Goal: Task Accomplishment & Management: Use online tool/utility

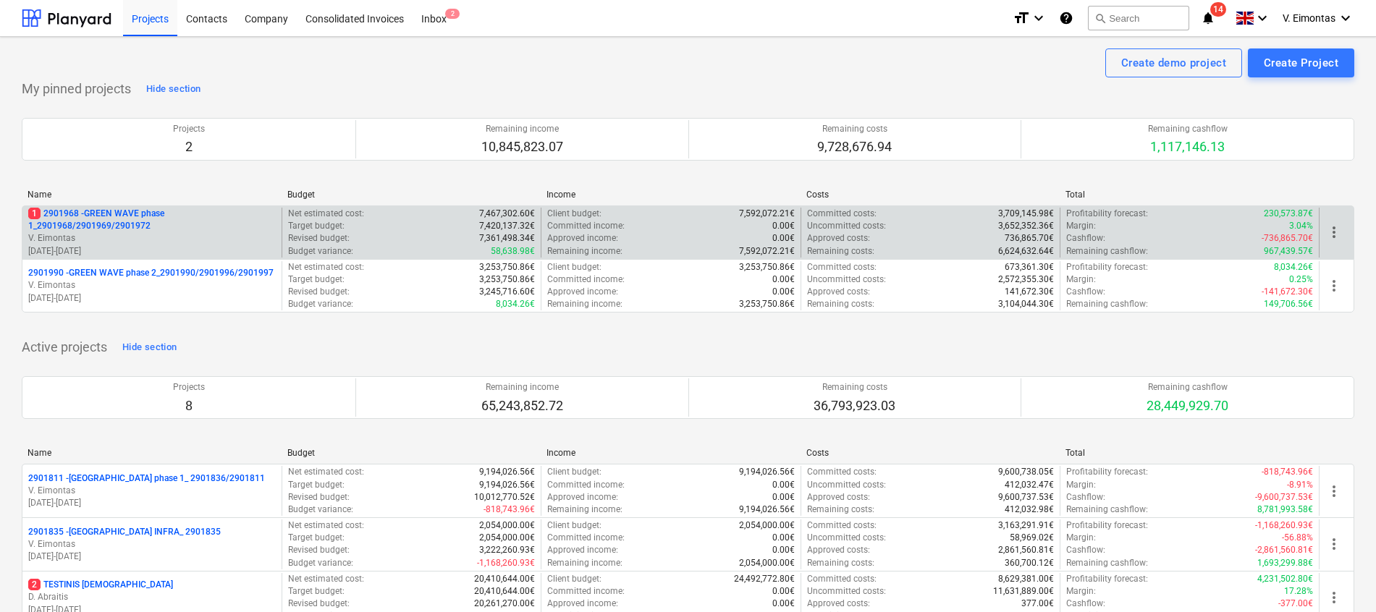
click at [124, 221] on p "1 2901968 - GREEN WAVE phase 1_2901968/2901969/2901972" at bounding box center [152, 220] width 248 height 25
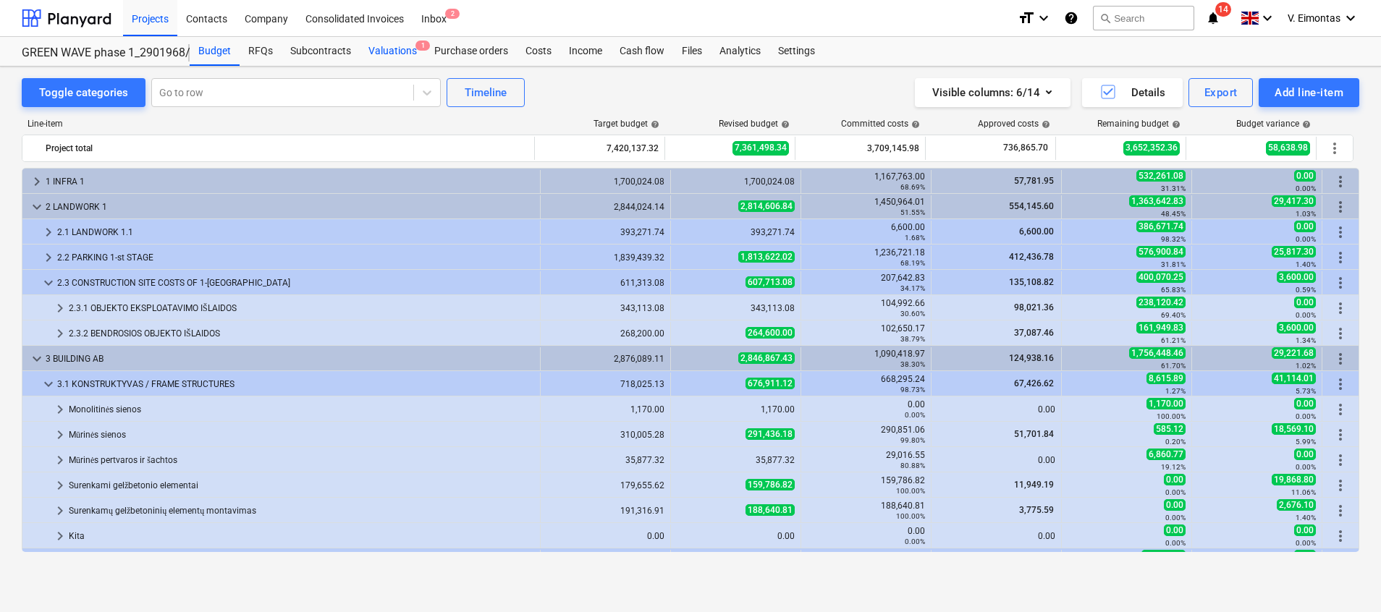
click at [401, 49] on div "Valuations 1" at bounding box center [393, 51] width 66 height 29
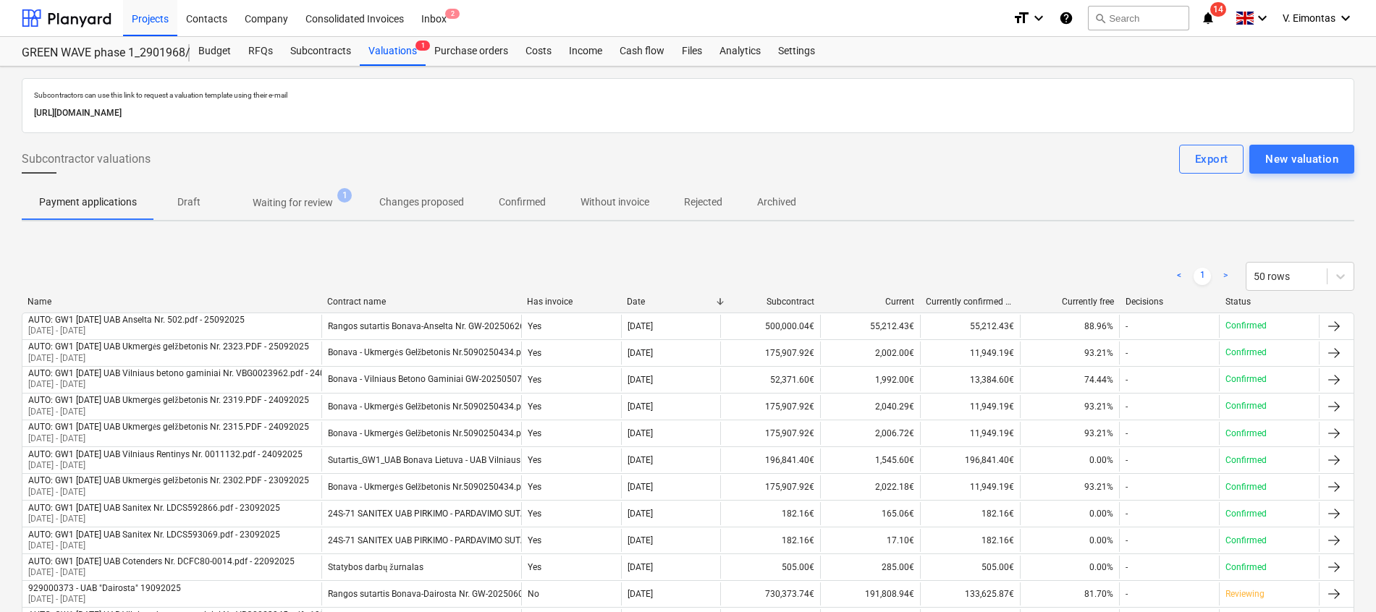
click at [290, 195] on p "Waiting for review" at bounding box center [293, 202] width 80 height 15
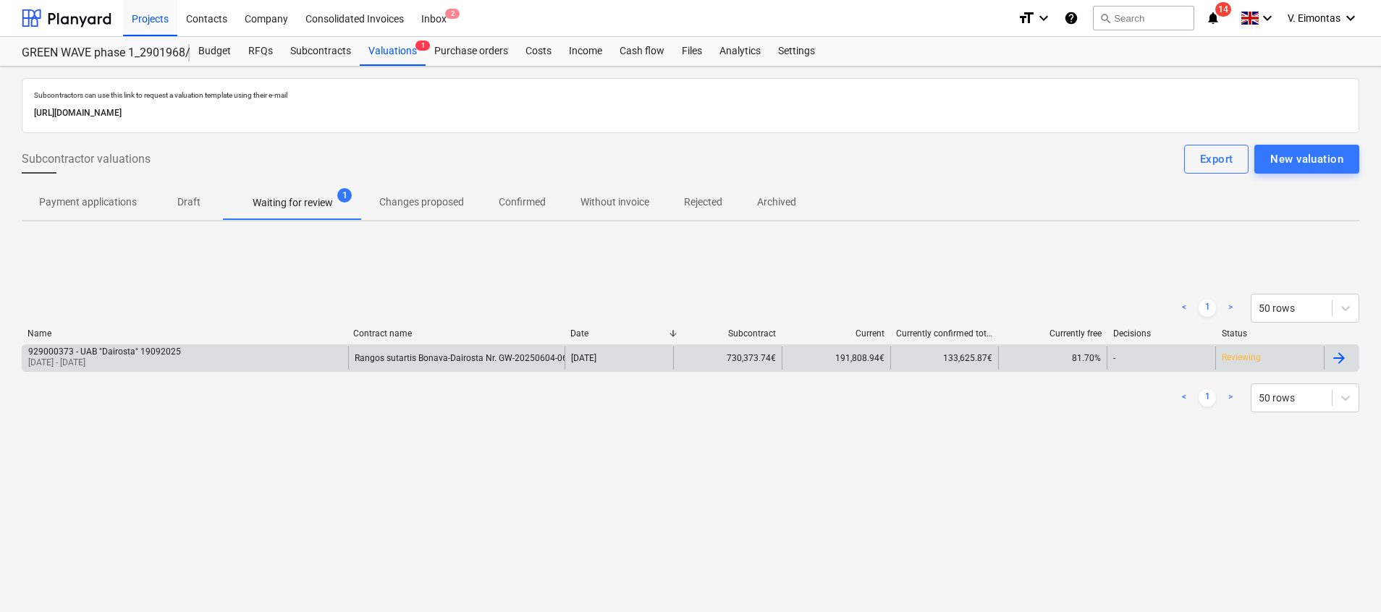
click at [649, 368] on div "[DATE]" at bounding box center [619, 358] width 109 height 23
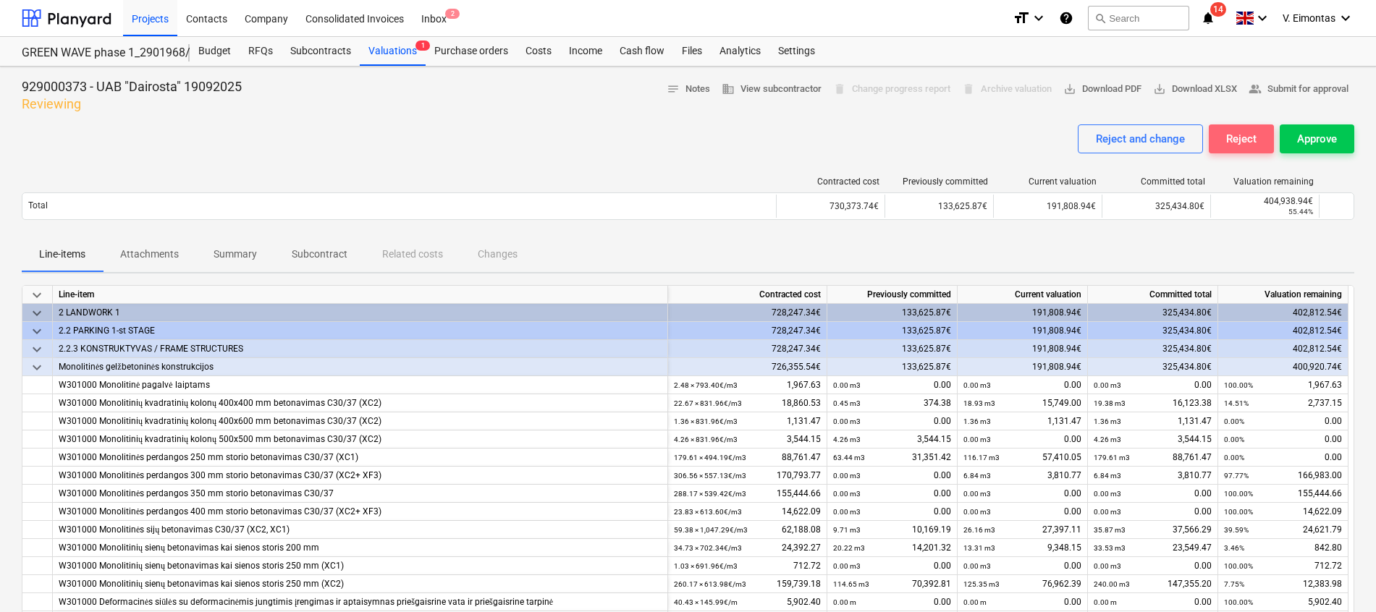
click at [1222, 135] on button "Reject" at bounding box center [1241, 138] width 65 height 29
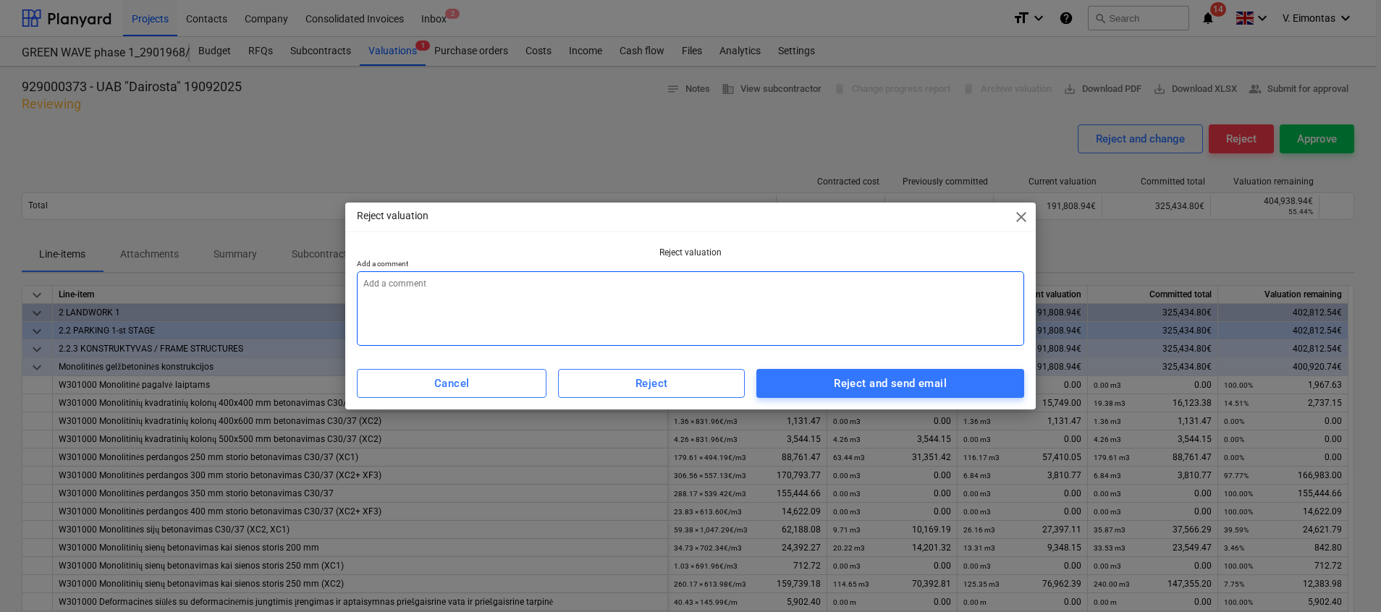
click at [713, 325] on textarea at bounding box center [690, 308] width 667 height 75
type textarea "x"
type textarea "P"
type textarea "x"
type textarea "Pa"
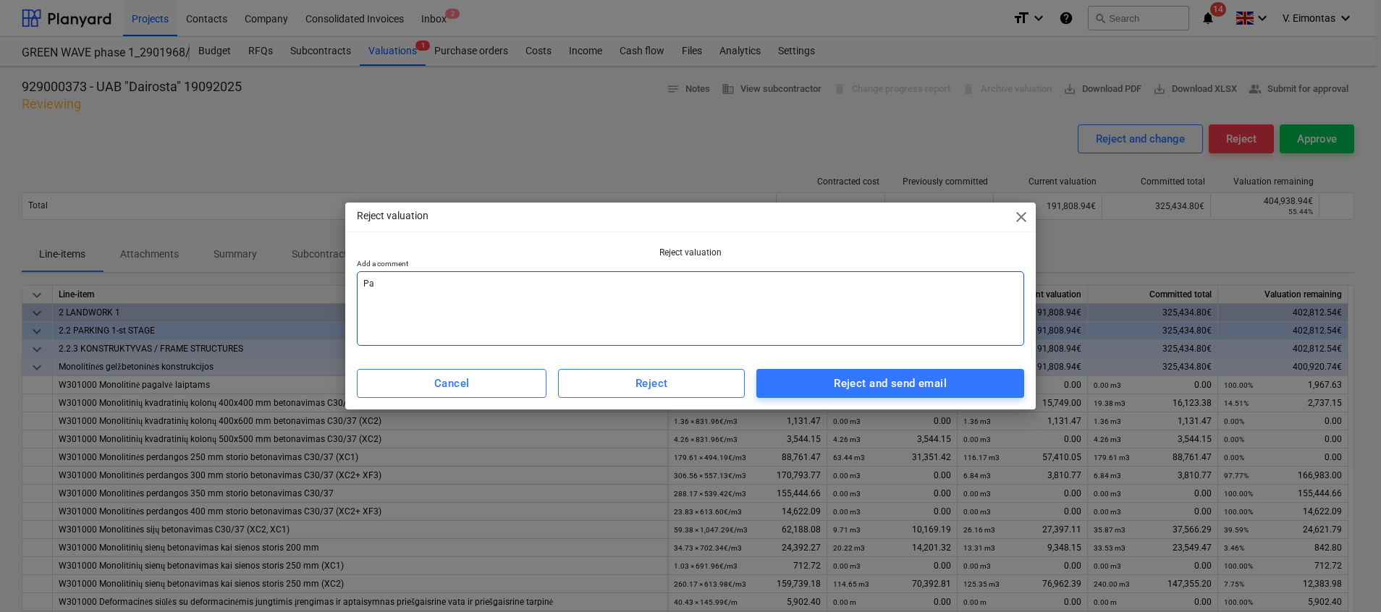
type textarea "x"
type textarea "Pat"
type textarea "x"
type textarea "[PERSON_NAME]"
type textarea "x"
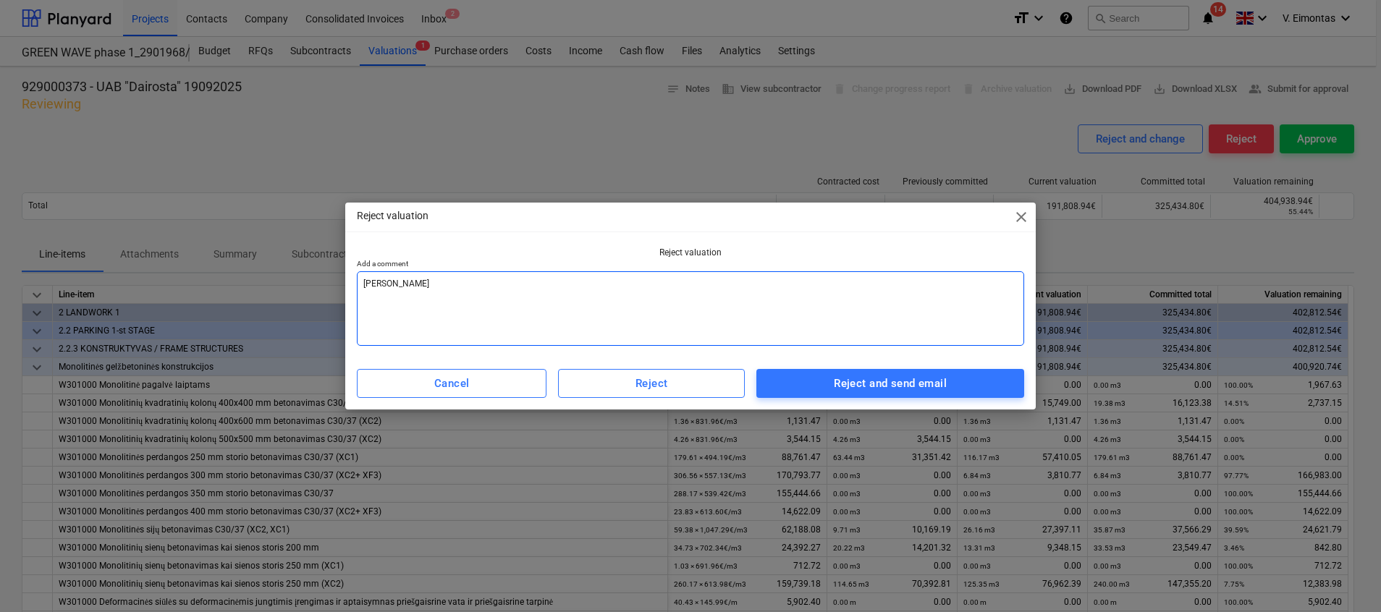
type textarea "Patei"
type textarea "x"
type textarea "Pateik"
type textarea "x"
type textarea "Pateikt"
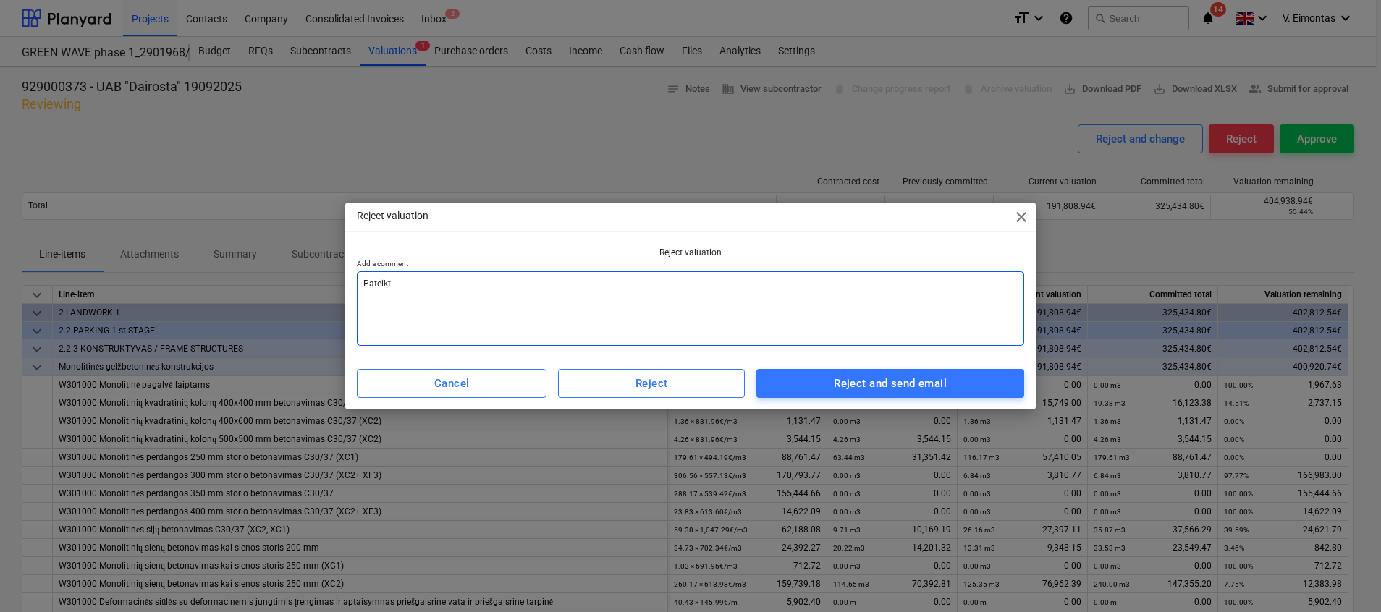
type textarea "x"
type textarea "Pateikta"
type textarea "x"
type textarea "Pateikta"
type textarea "x"
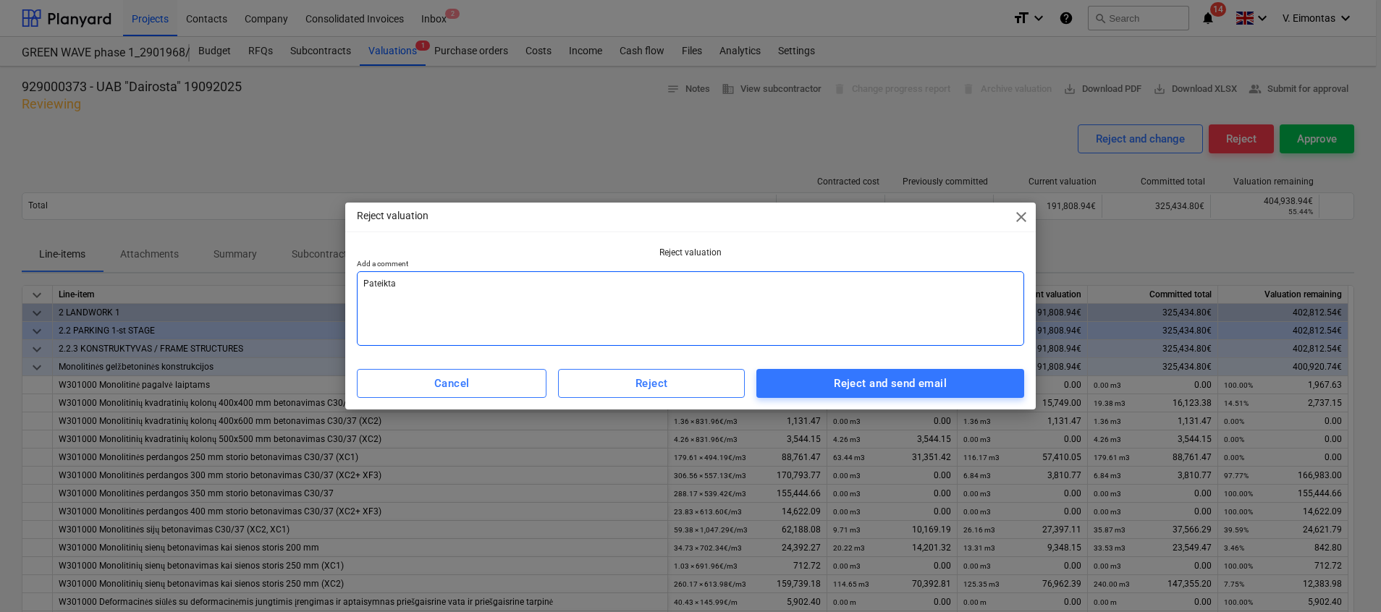
type textarea "Pateikta p"
type textarea "x"
type textarea "Pateikta po"
type textarea "x"
type textarea "Pateikta pop"
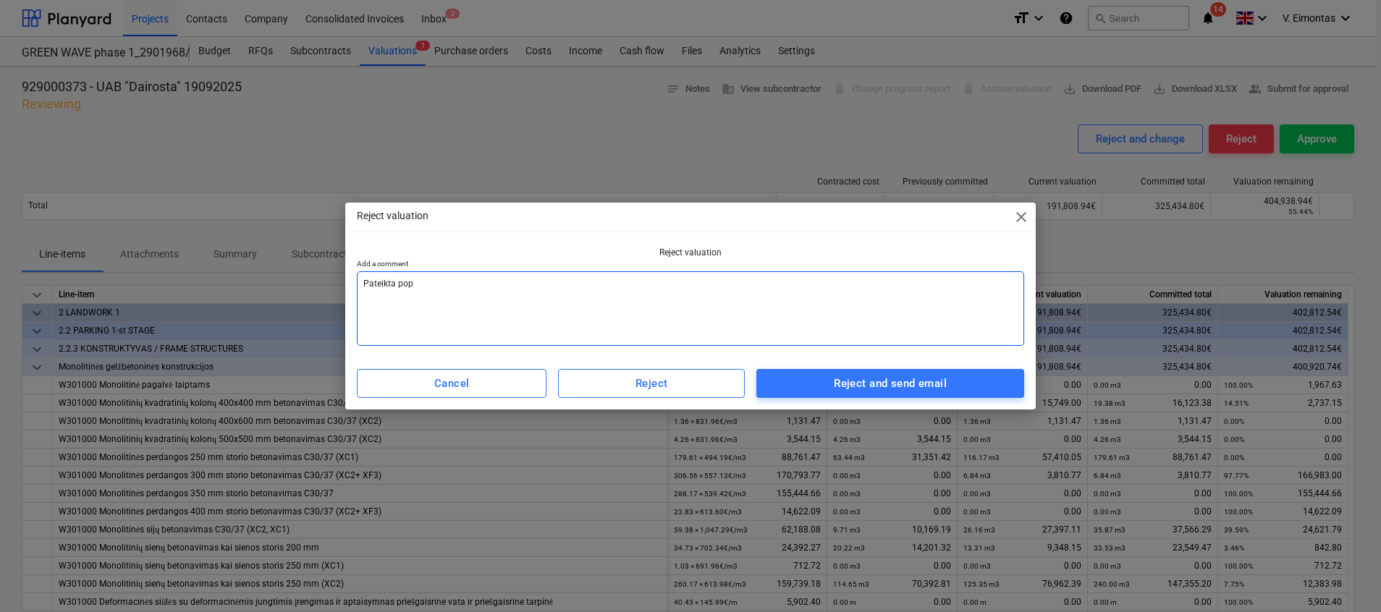
type textarea "x"
type textarea "Pateikta popi"
type textarea "x"
type textarea "Pateikta popie"
type textarea "x"
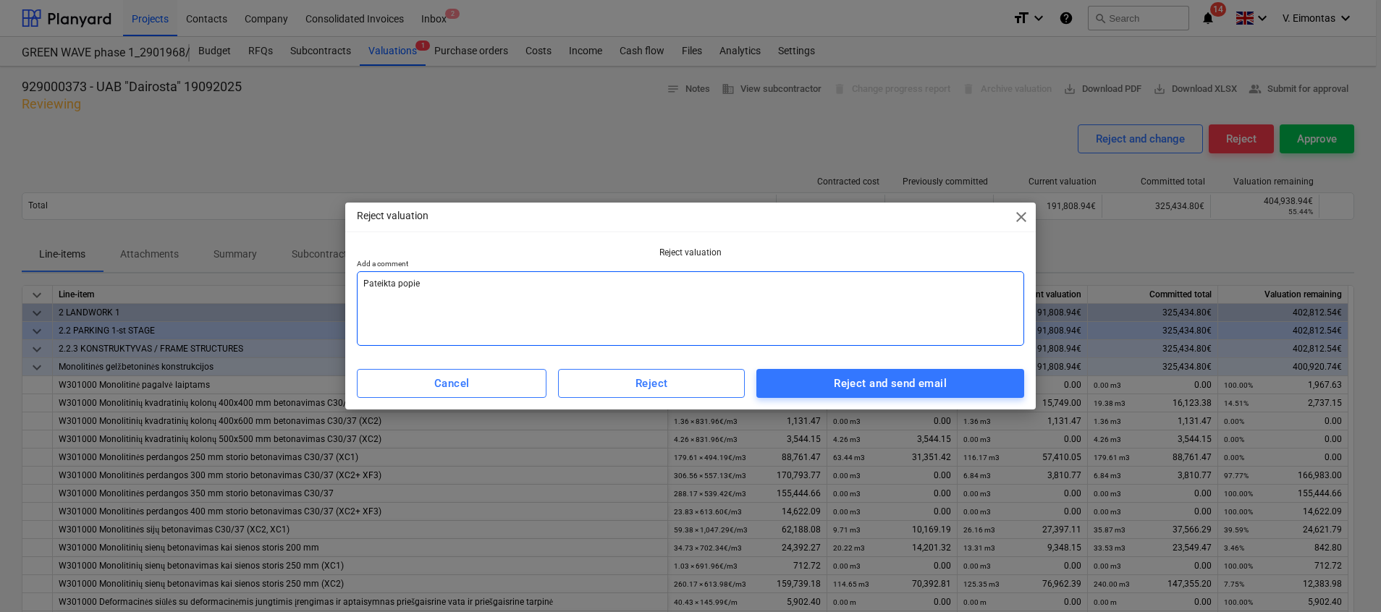
type textarea "Pateikta popier"
type textarea "x"
type textarea "Pateikta popieri"
type textarea "x"
type textarea "Pateikta popierin"
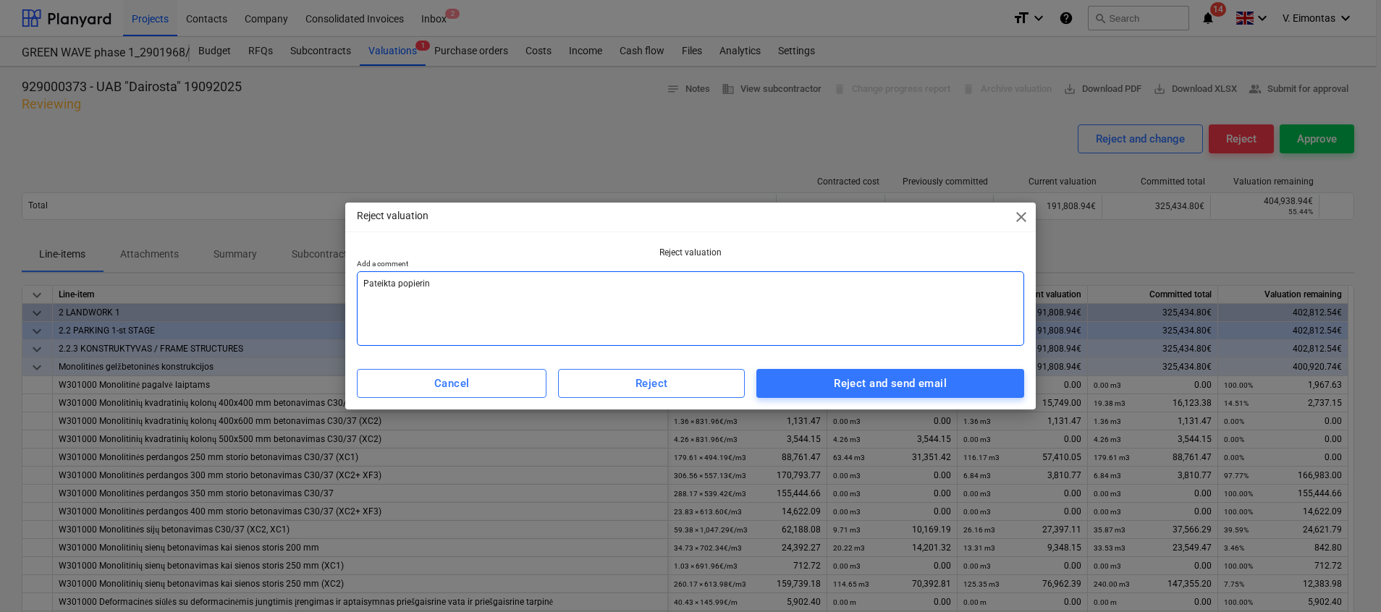
type textarea "x"
type textarea "Pateikta popierin4"
type textarea "x"
type textarea "Pateikta popierin"
type textarea "x"
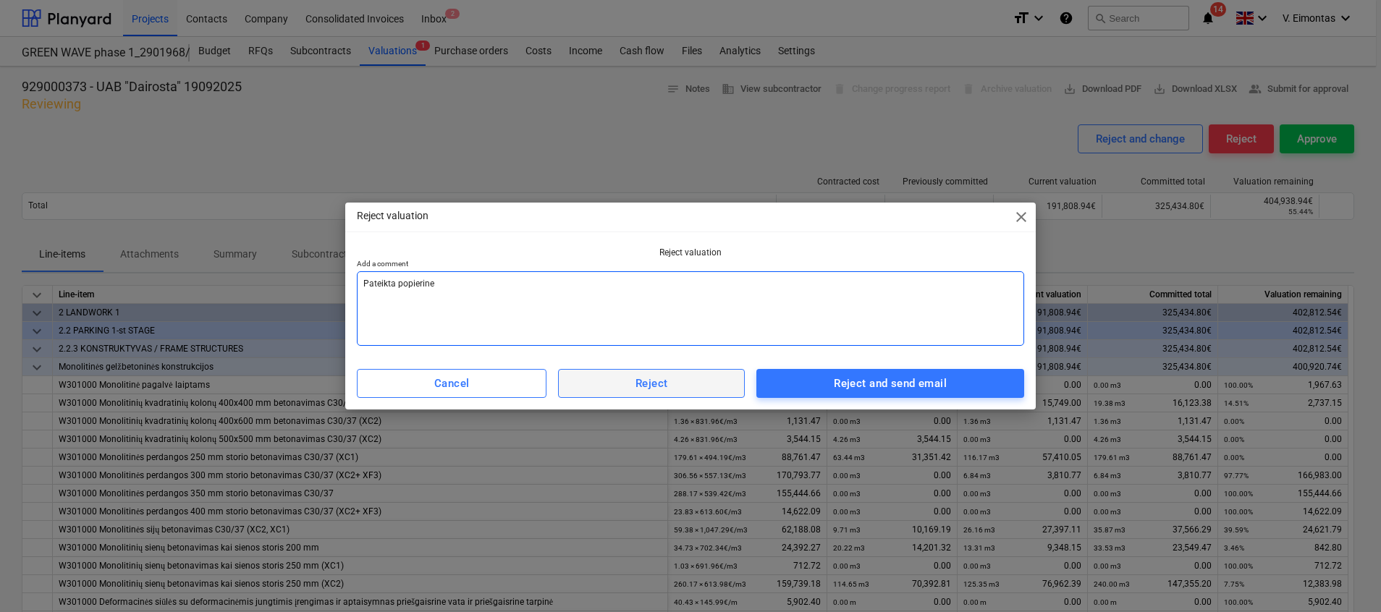
type textarea "Pateikta popierine"
click at [701, 381] on span "Reject" at bounding box center [651, 383] width 155 height 19
type textarea "x"
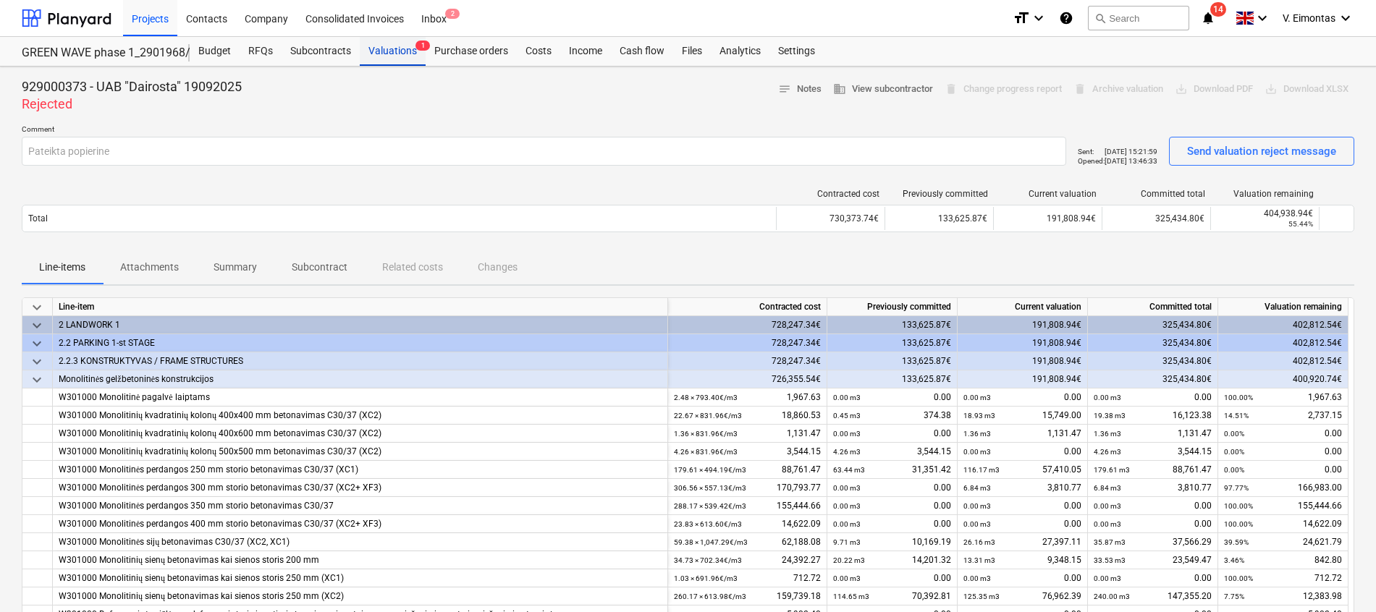
click at [368, 48] on div "Valuations 1" at bounding box center [393, 51] width 66 height 29
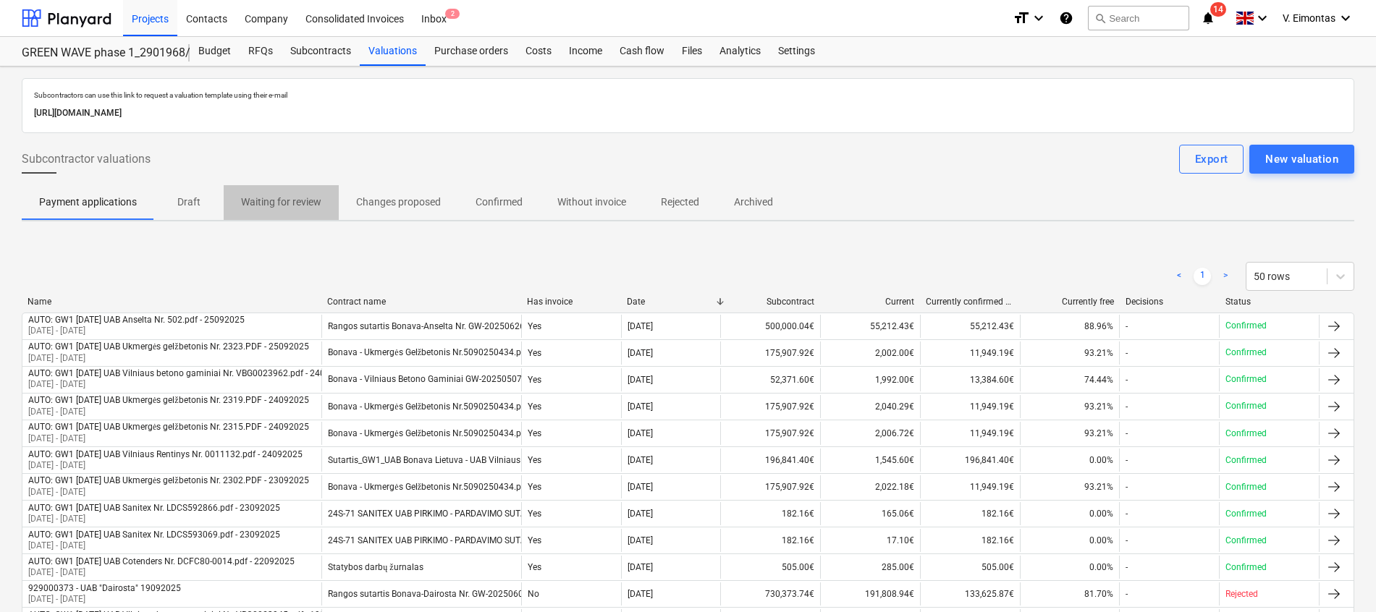
click at [313, 198] on p "Waiting for review" at bounding box center [281, 202] width 80 height 15
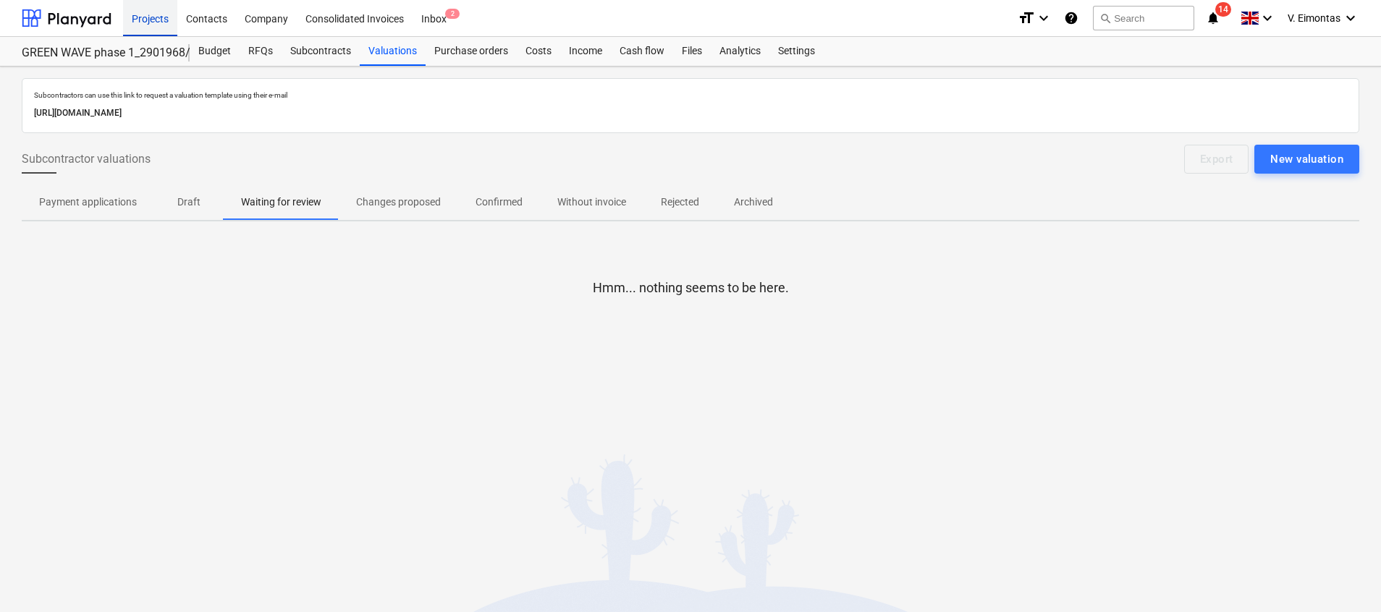
click at [147, 15] on div "Projects" at bounding box center [150, 17] width 54 height 37
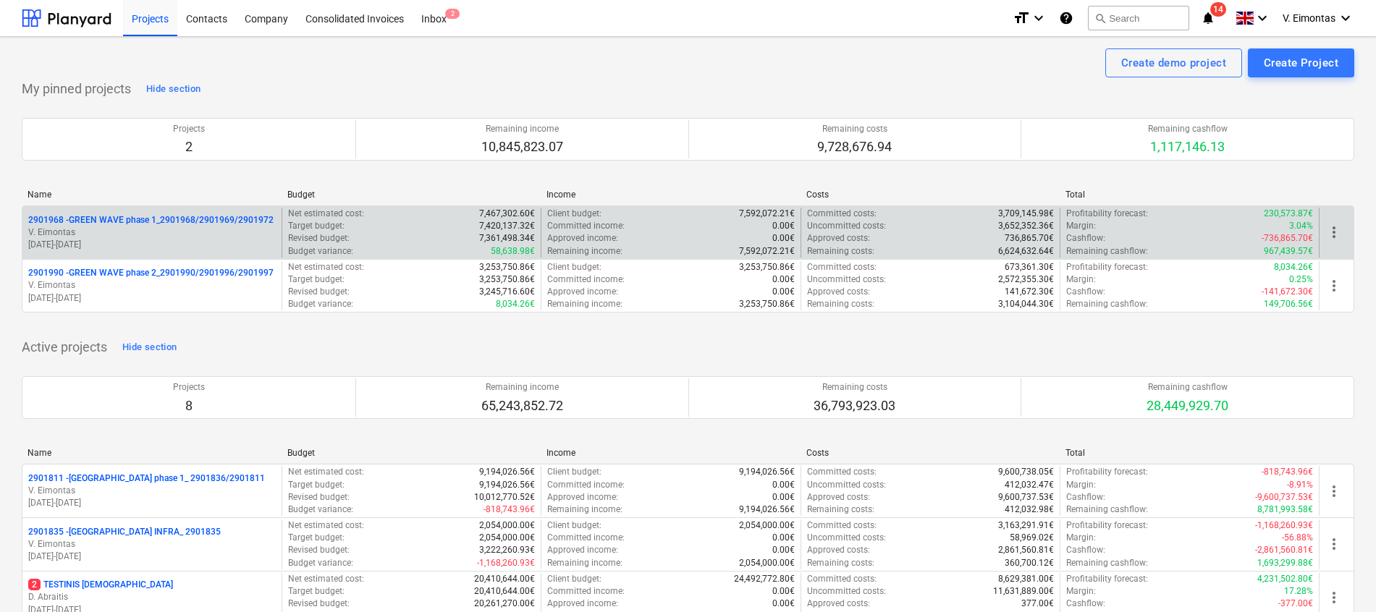
click at [208, 211] on div "2901968 - GREEN WAVE phase 1_2901968/2901969/2901972 V. Eimontas [DATE] - [DATE]" at bounding box center [151, 233] width 259 height 50
click at [209, 221] on p "2901968 - GREEN WAVE phase 1_2901968/2901969/2901972" at bounding box center [150, 220] width 245 height 12
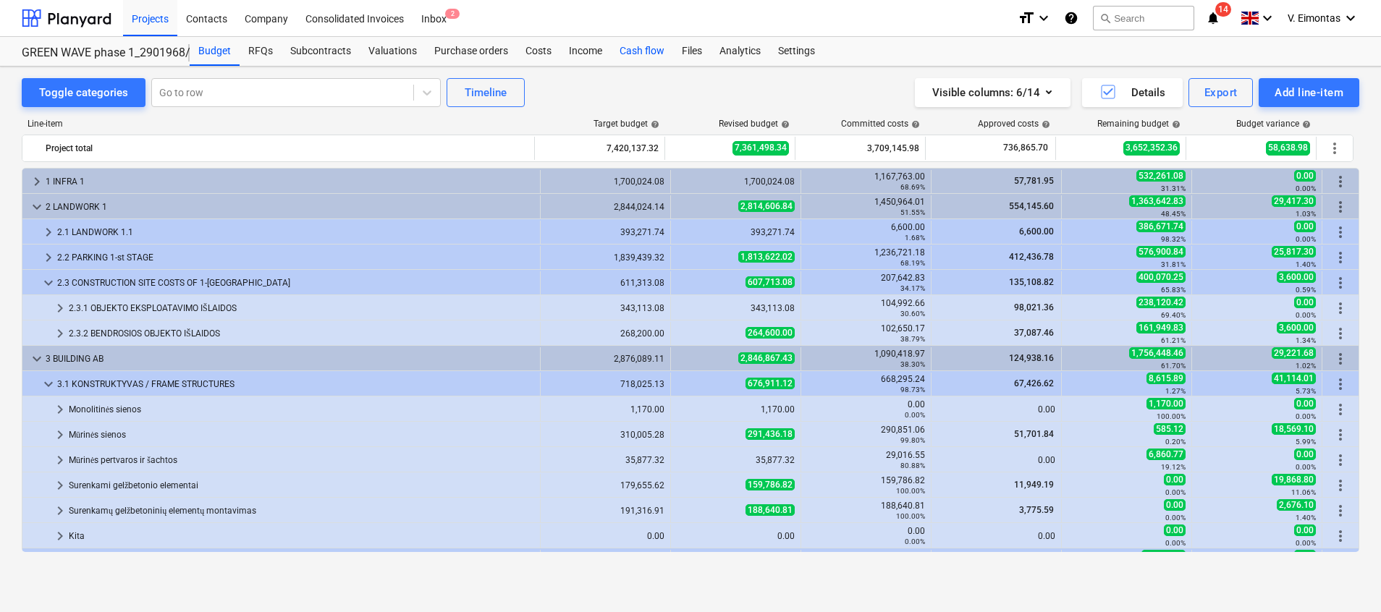
click at [663, 59] on div "Cash flow" at bounding box center [642, 51] width 62 height 29
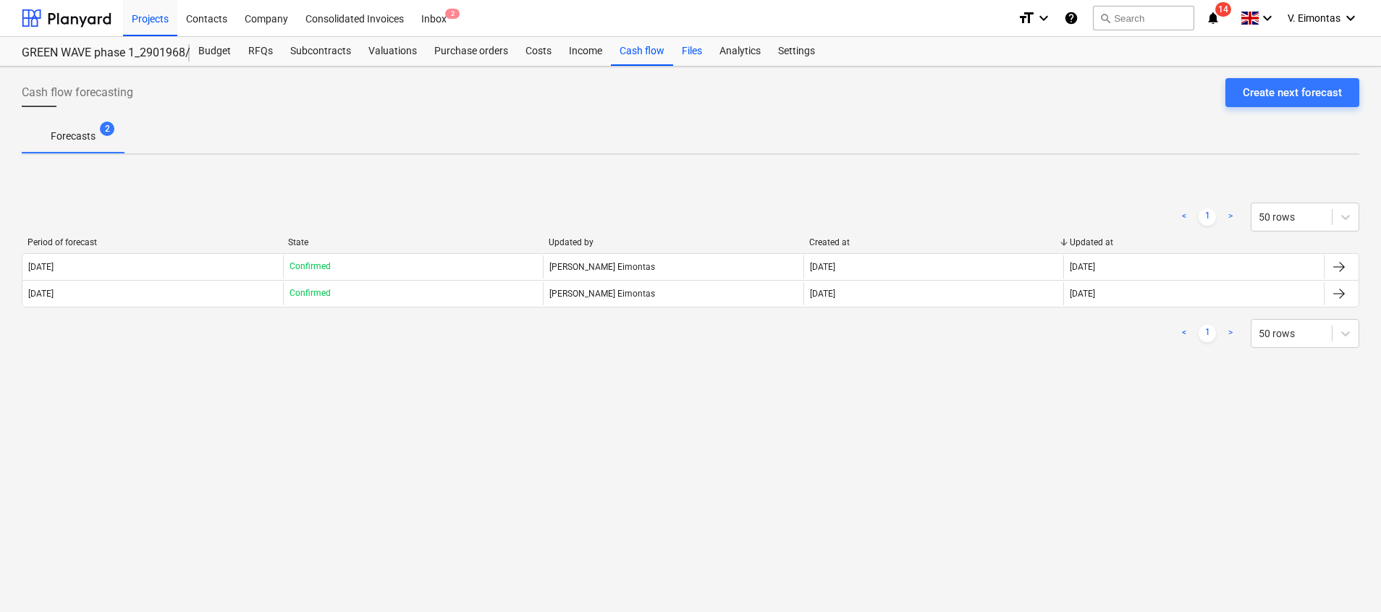
click at [679, 54] on div "Files" at bounding box center [692, 51] width 38 height 29
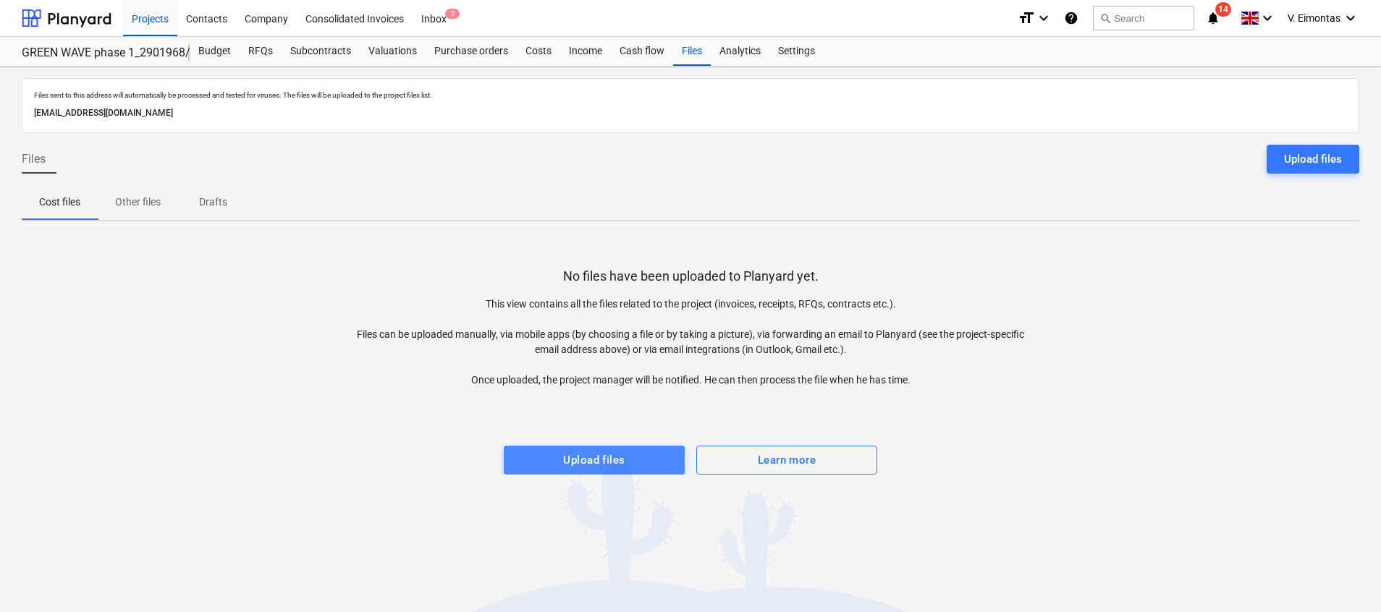
click at [622, 457] on div "Upload files" at bounding box center [594, 460] width 62 height 19
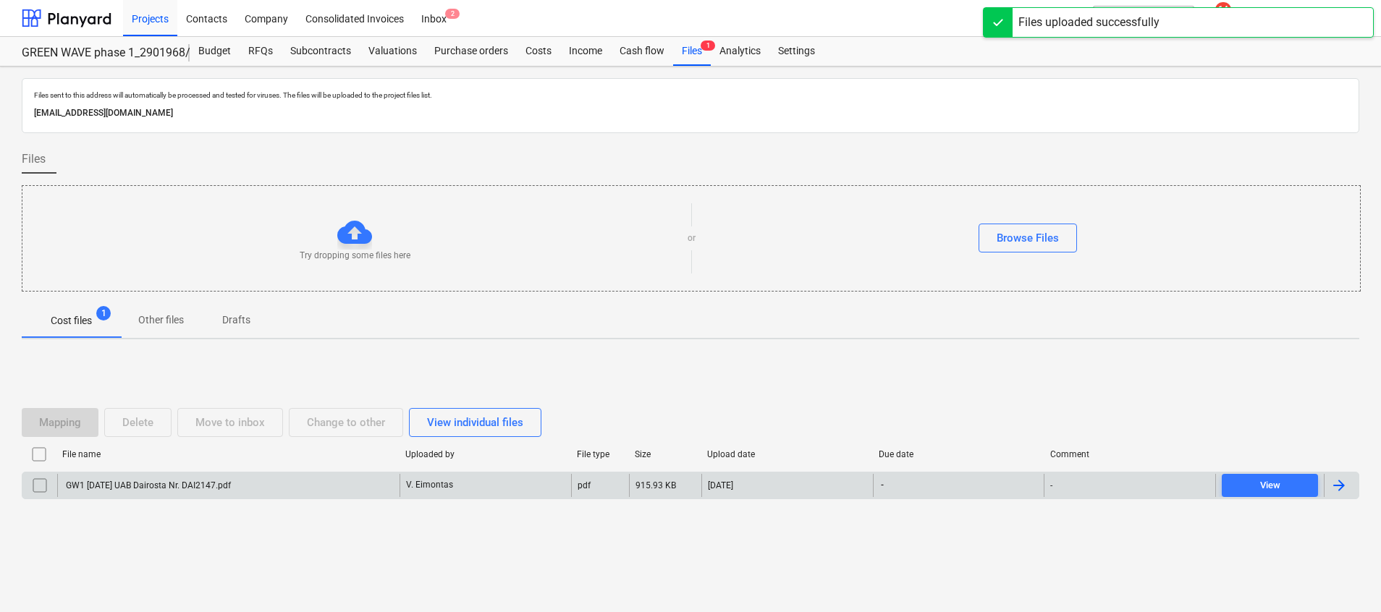
click at [198, 487] on div "GW1 [DATE] UAB Dairosta Nr. DAI2147.pdf" at bounding box center [147, 486] width 167 height 10
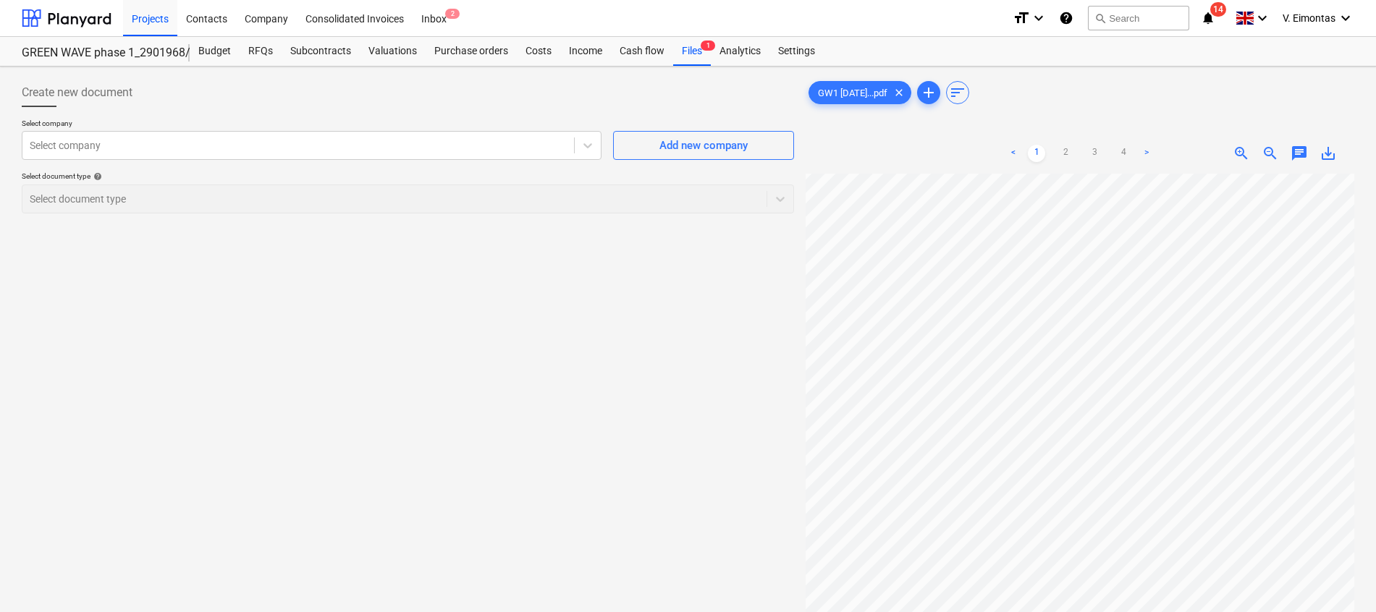
scroll to position [140, 85]
click at [268, 150] on div at bounding box center [298, 145] width 537 height 14
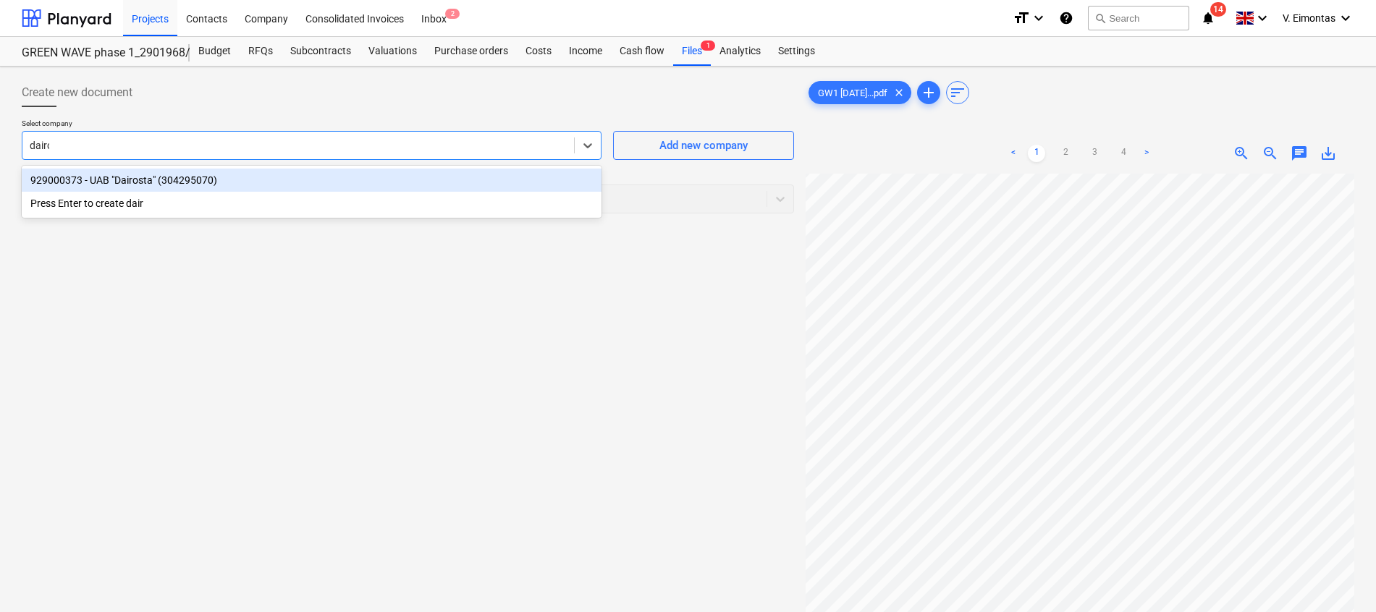
type input "dairos"
click at [262, 181] on div "929000373 - UAB "Dairosta" (304295070)" at bounding box center [312, 180] width 580 height 23
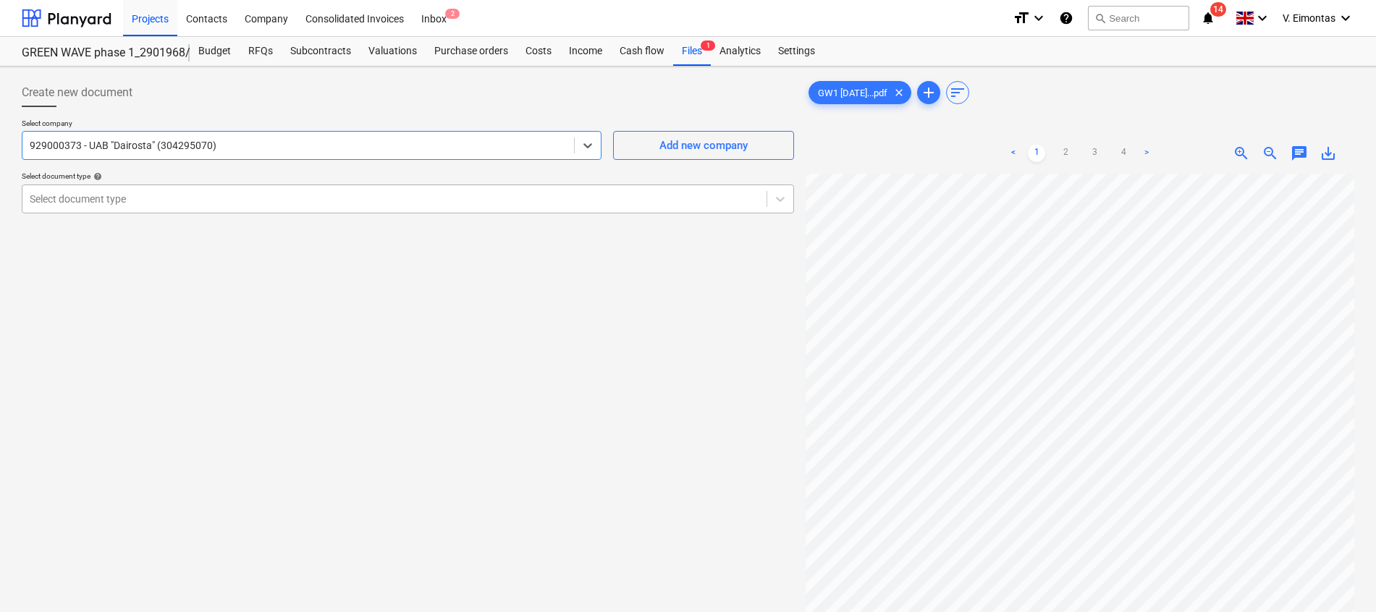
click at [242, 204] on div at bounding box center [395, 199] width 730 height 14
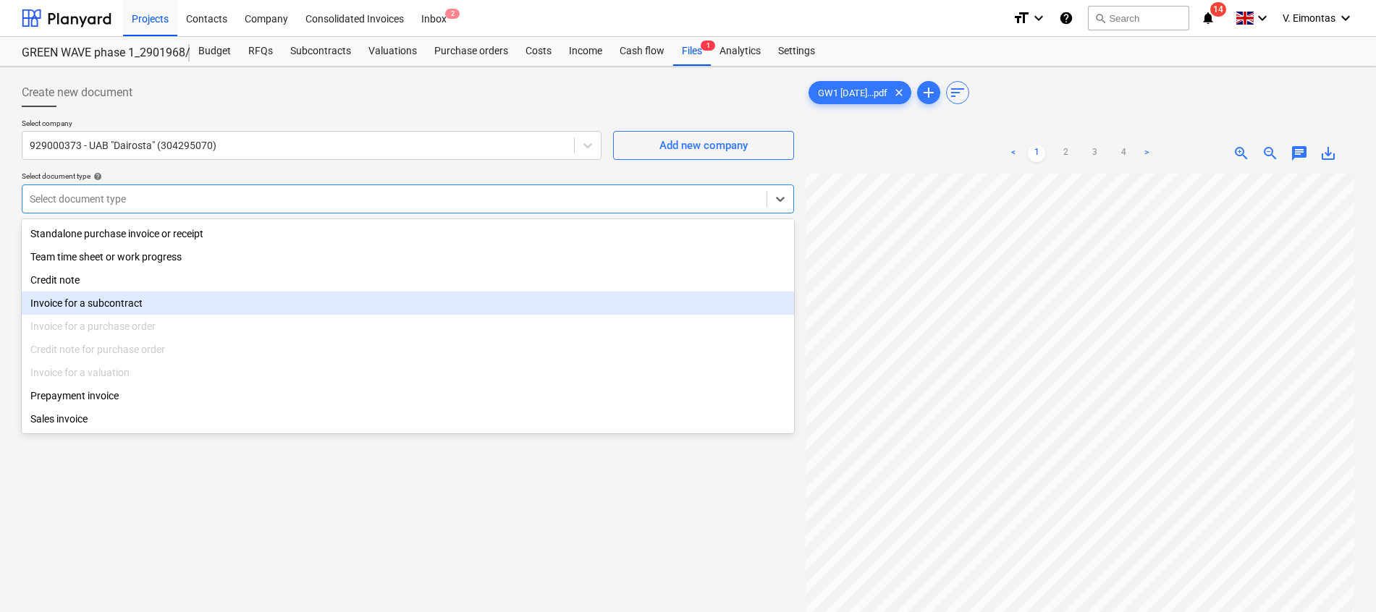
click at [140, 303] on div "Invoice for a subcontract" at bounding box center [408, 303] width 772 height 23
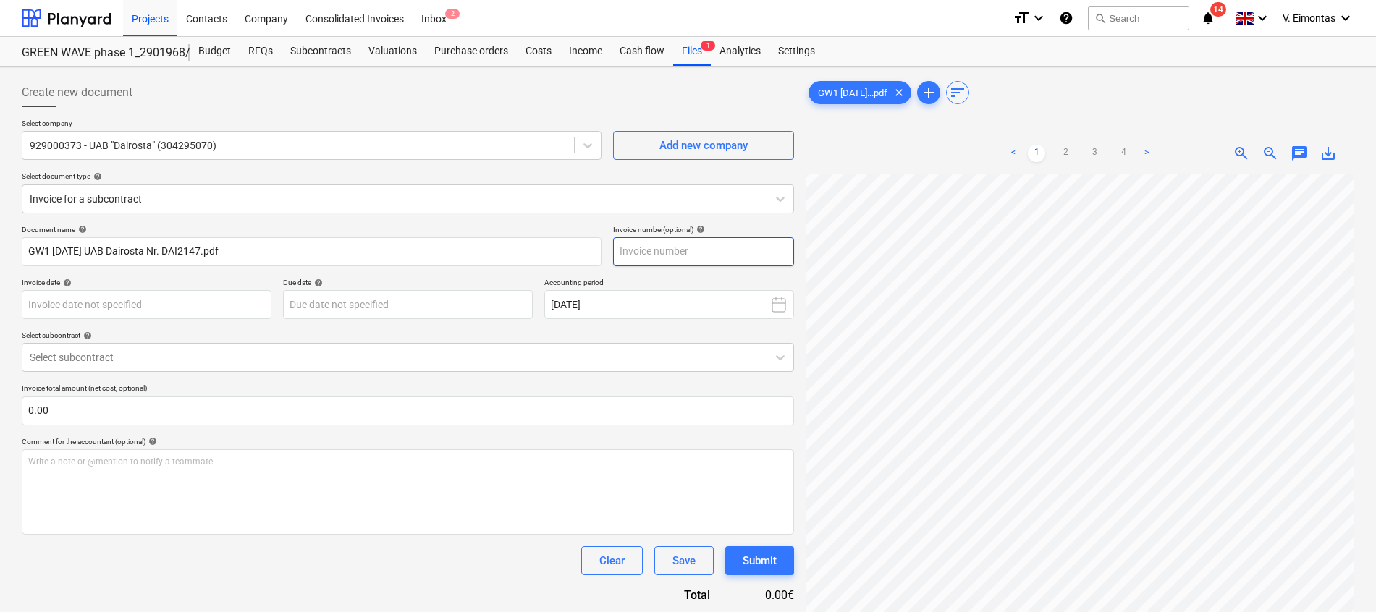
click at [725, 242] on input "text" at bounding box center [703, 251] width 181 height 29
type input "DAI2147"
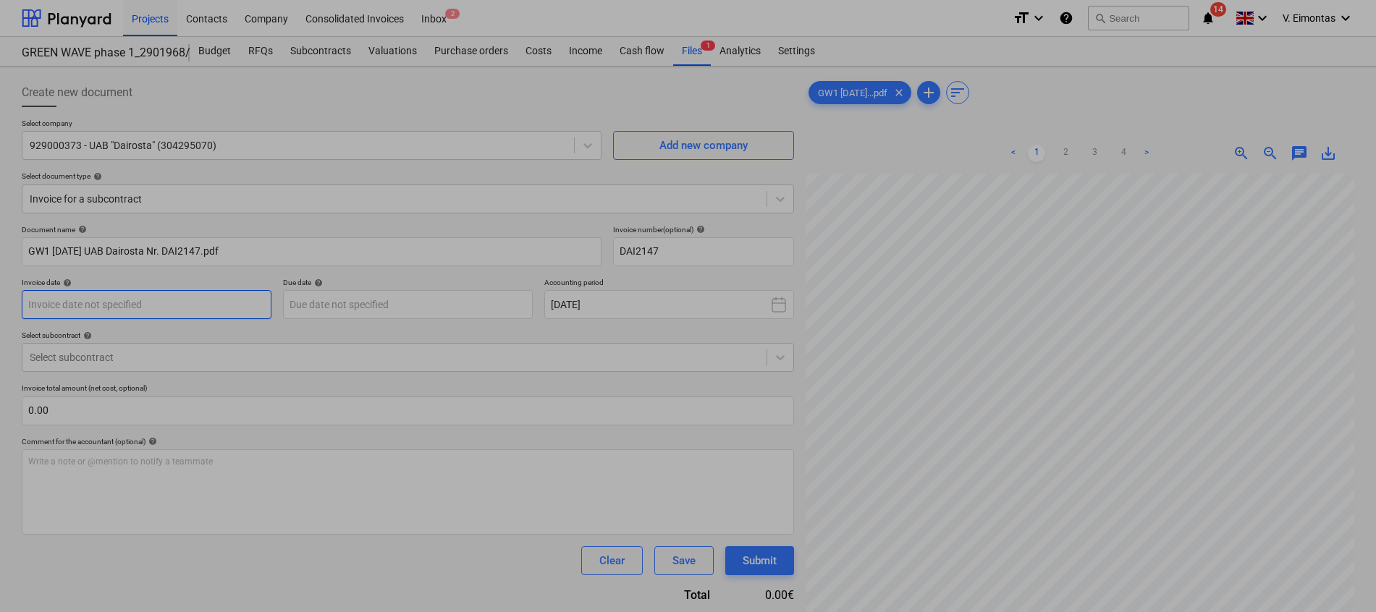
click at [155, 295] on body "Projects Contacts Company Consolidated Invoices Inbox 2 format_size keyboard_ar…" at bounding box center [688, 306] width 1376 height 612
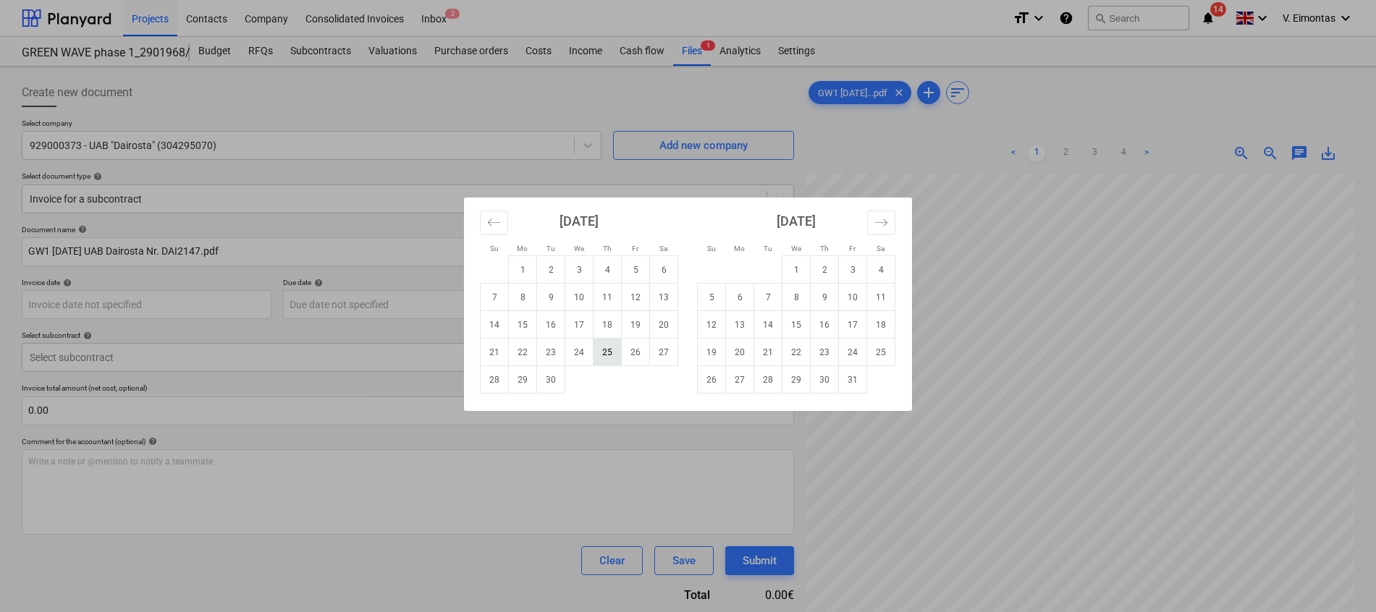
click at [600, 352] on td "25" at bounding box center [608, 353] width 28 height 28
type input "[DATE]"
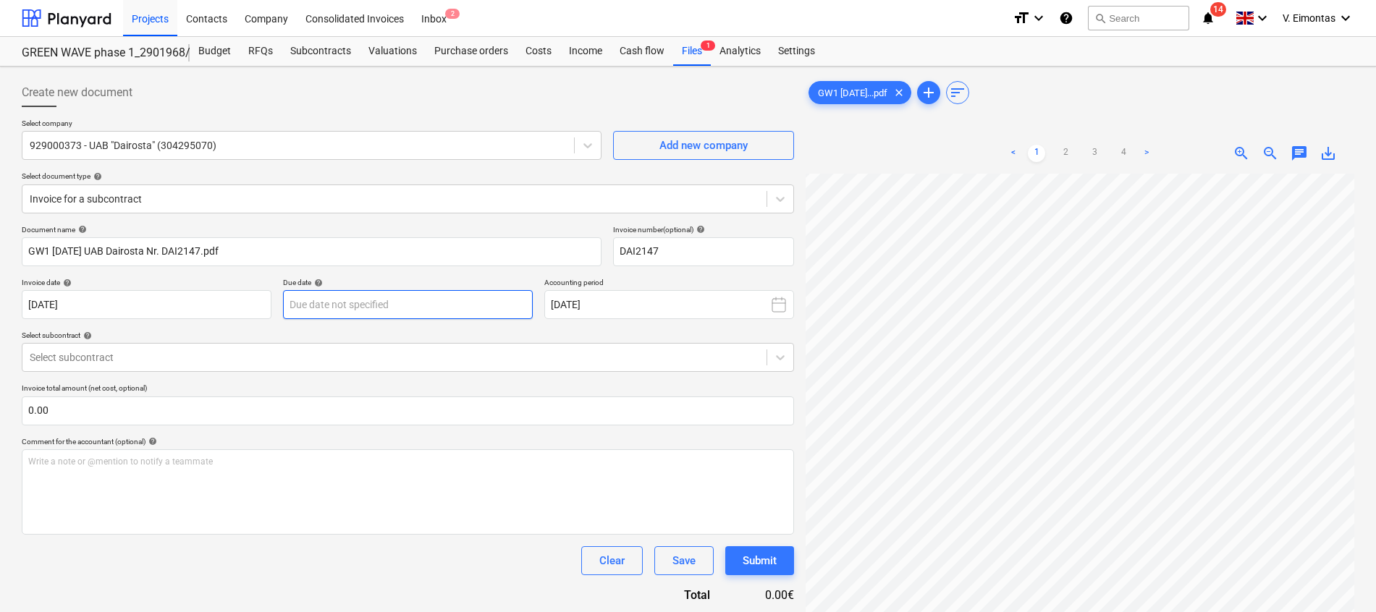
click at [506, 298] on body "Projects Contacts Company Consolidated Invoices Inbox 2 format_size keyboard_ar…" at bounding box center [688, 306] width 1376 height 612
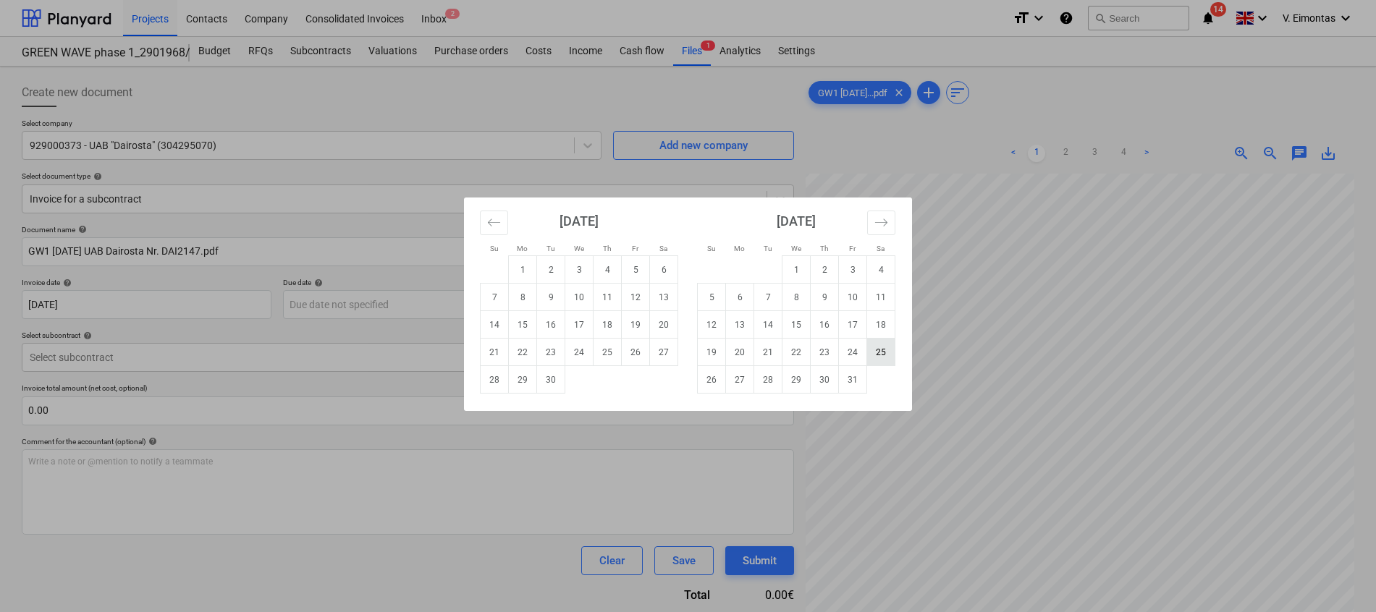
click at [872, 357] on td "25" at bounding box center [881, 353] width 28 height 28
type input "[DATE]"
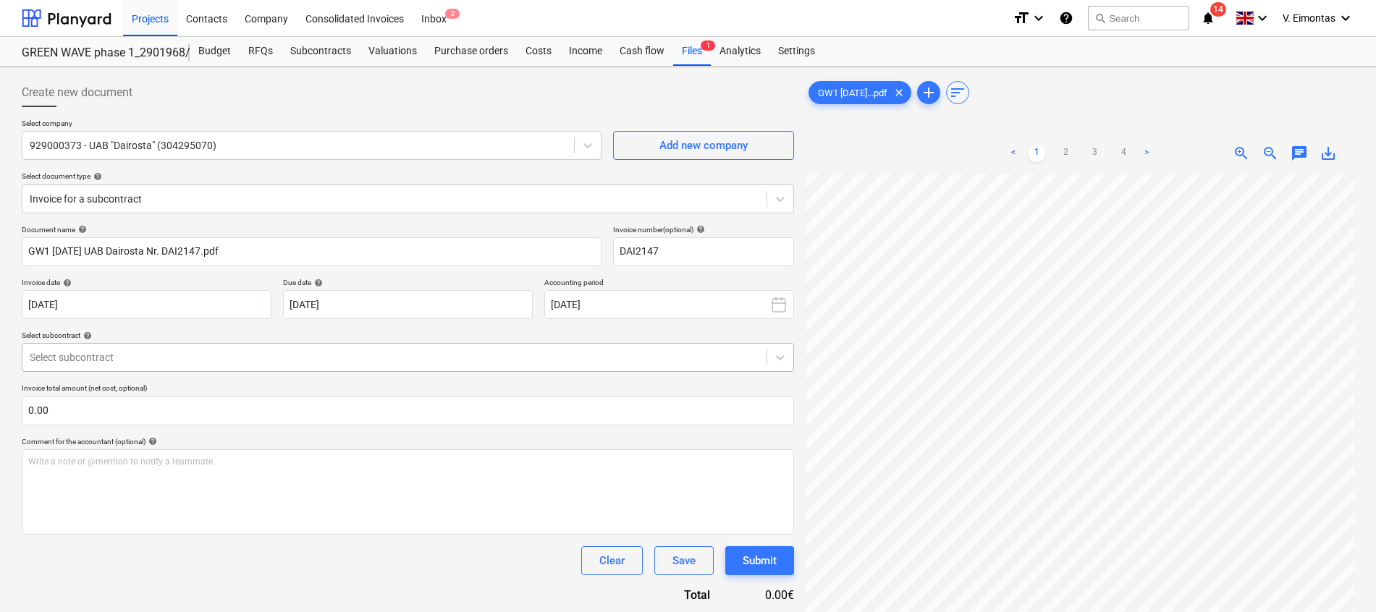
click at [197, 363] on div at bounding box center [395, 357] width 730 height 14
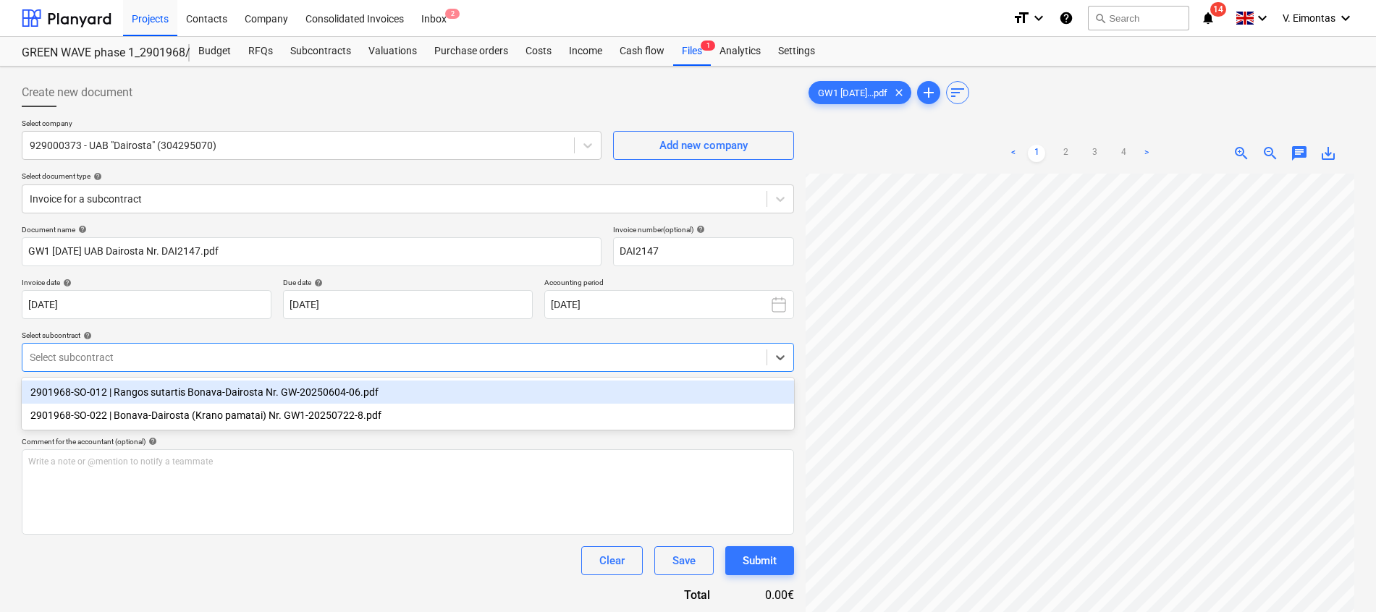
click at [210, 393] on div "2901968-SO-012 | Rangos sutartis Bonava-Dairosta Nr. GW-20250604-06.pdf" at bounding box center [408, 392] width 772 height 23
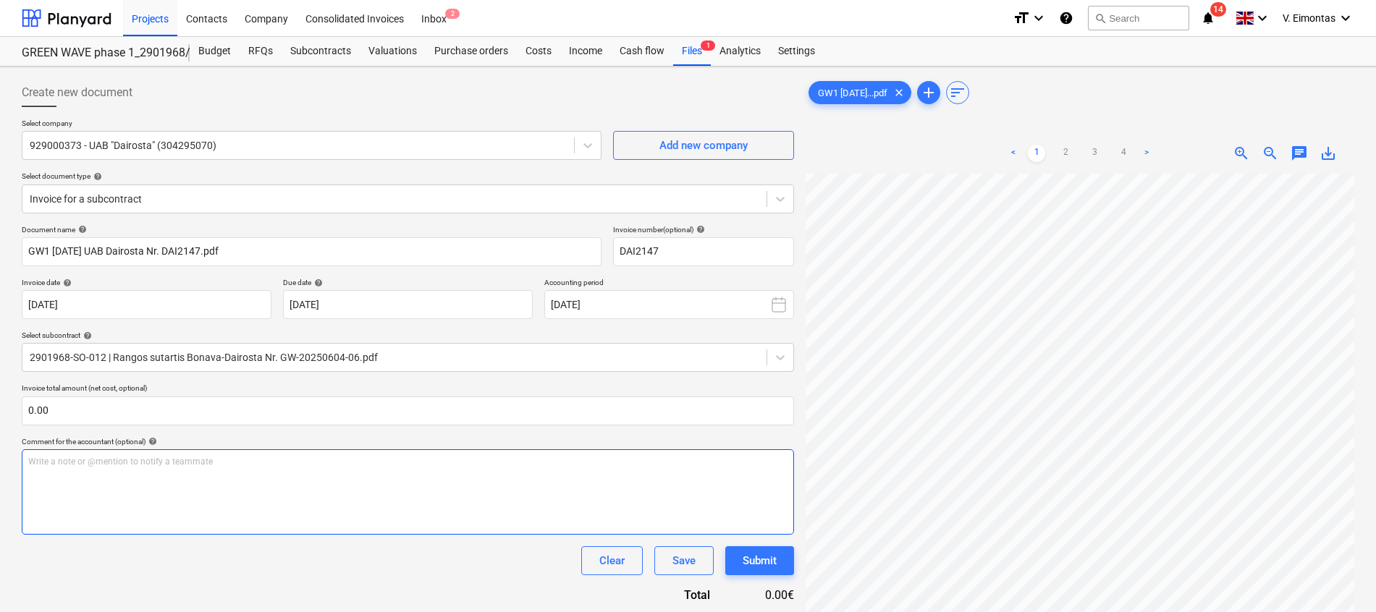
scroll to position [104, 106]
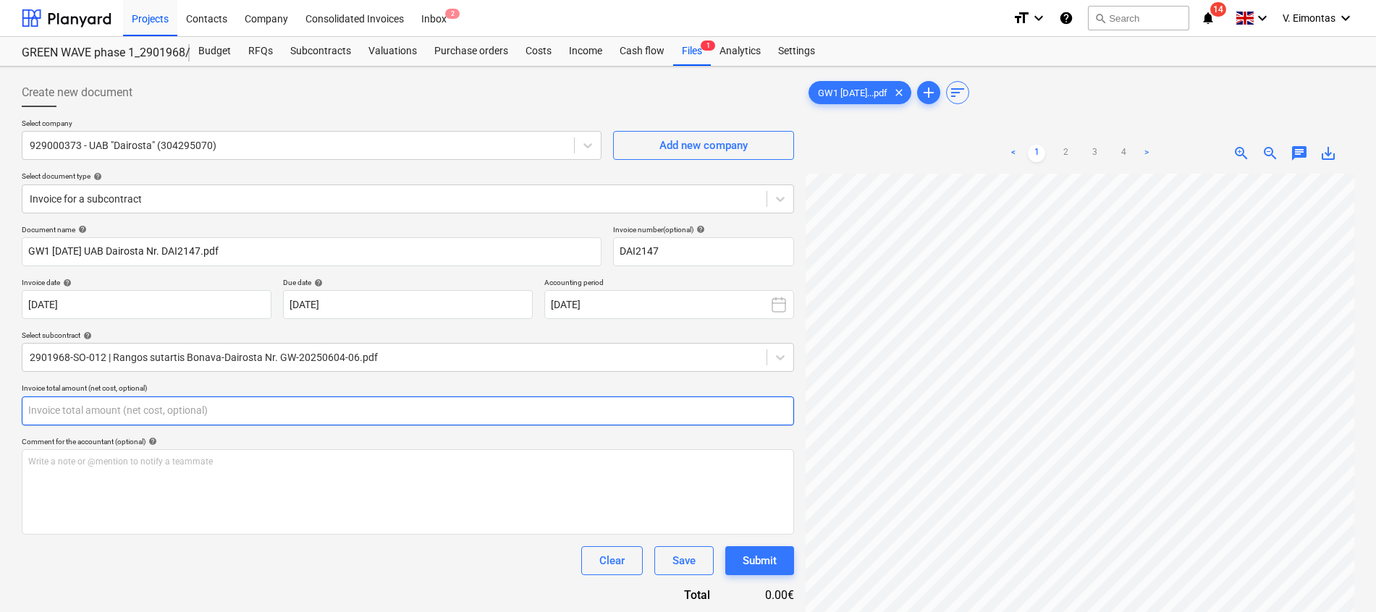
click at [662, 402] on input "text" at bounding box center [408, 411] width 772 height 29
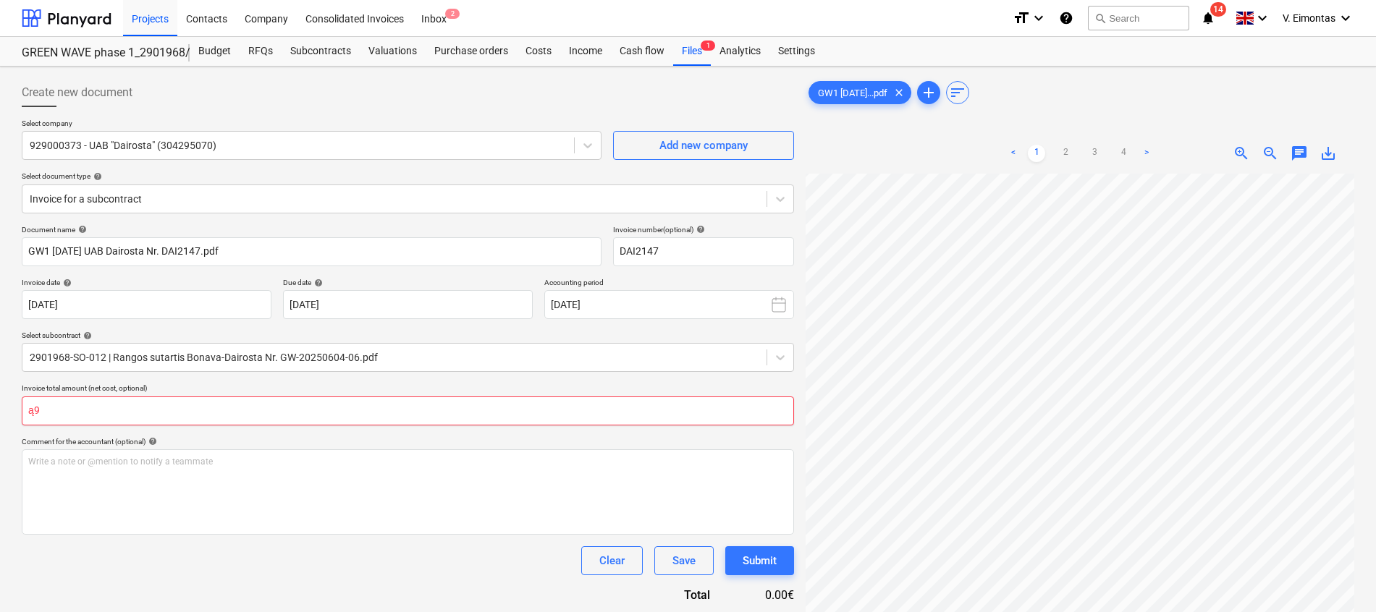
type input "ą"
type input "191,808.94"
click at [607, 480] on div "Write a note or @mention to notify a teammate [PERSON_NAME]" at bounding box center [408, 491] width 772 height 85
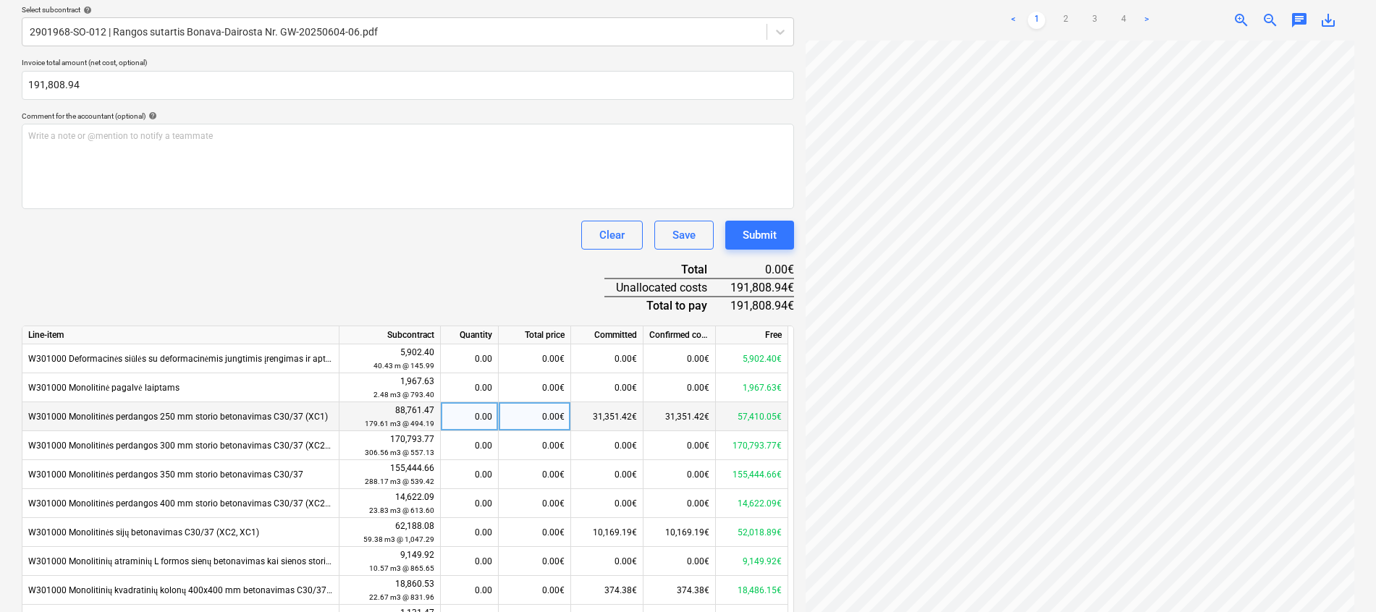
scroll to position [109, 0]
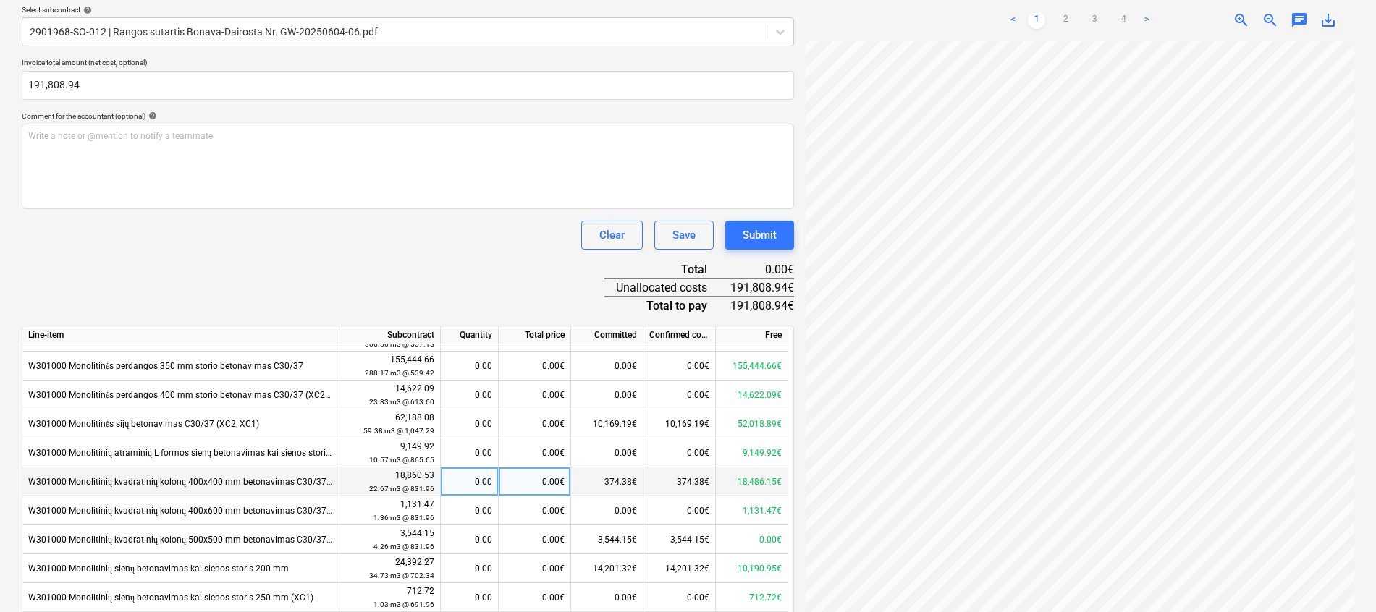
click at [558, 483] on div "0.00€" at bounding box center [535, 482] width 72 height 29
click at [549, 482] on div "0.00€" at bounding box center [535, 482] width 72 height 29
type input "ą"
type input "15759"
click at [519, 282] on div "Document name help GW1 [DATE] UAB Dairosta Nr. DAI2147.pdf Invoice number (opti…" at bounding box center [408, 377] width 772 height 957
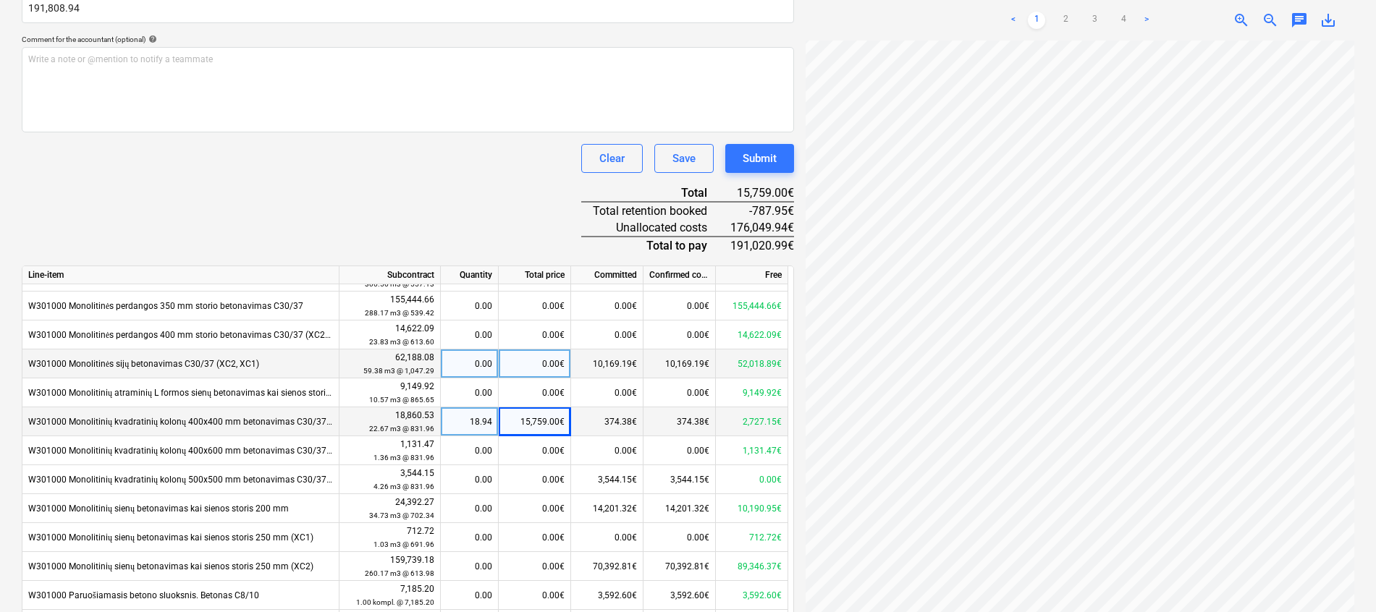
scroll to position [434, 0]
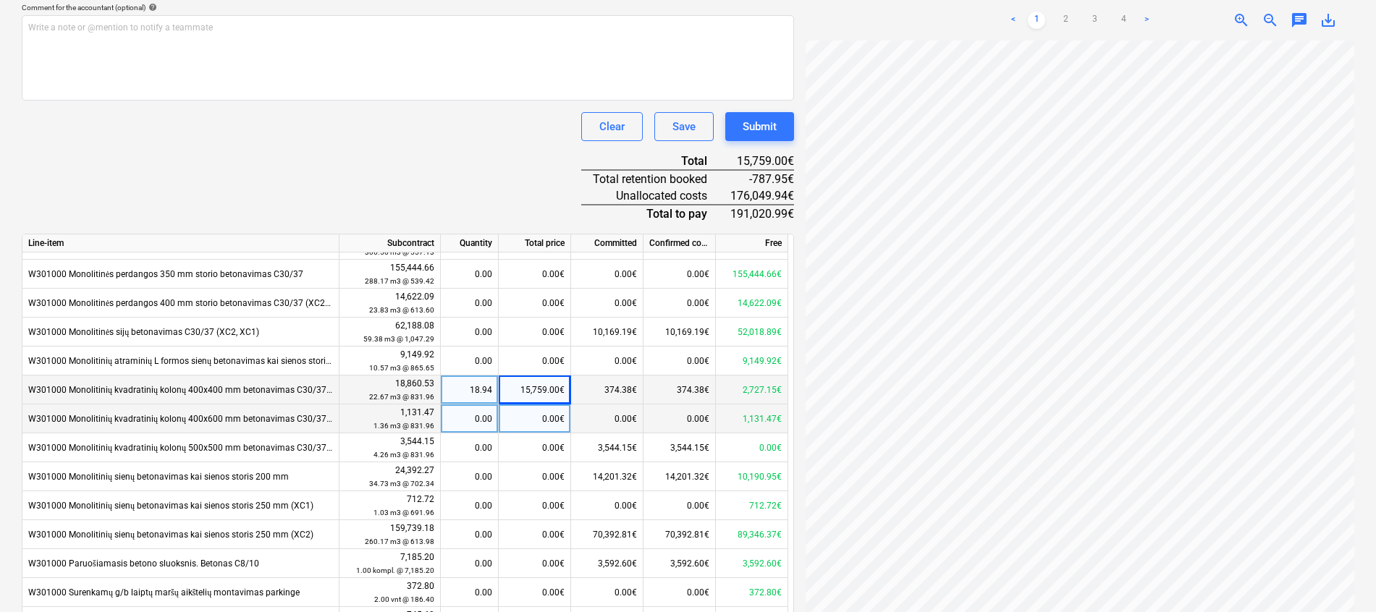
click at [536, 423] on div "0.00€" at bounding box center [535, 419] width 72 height 29
type input "1131.47"
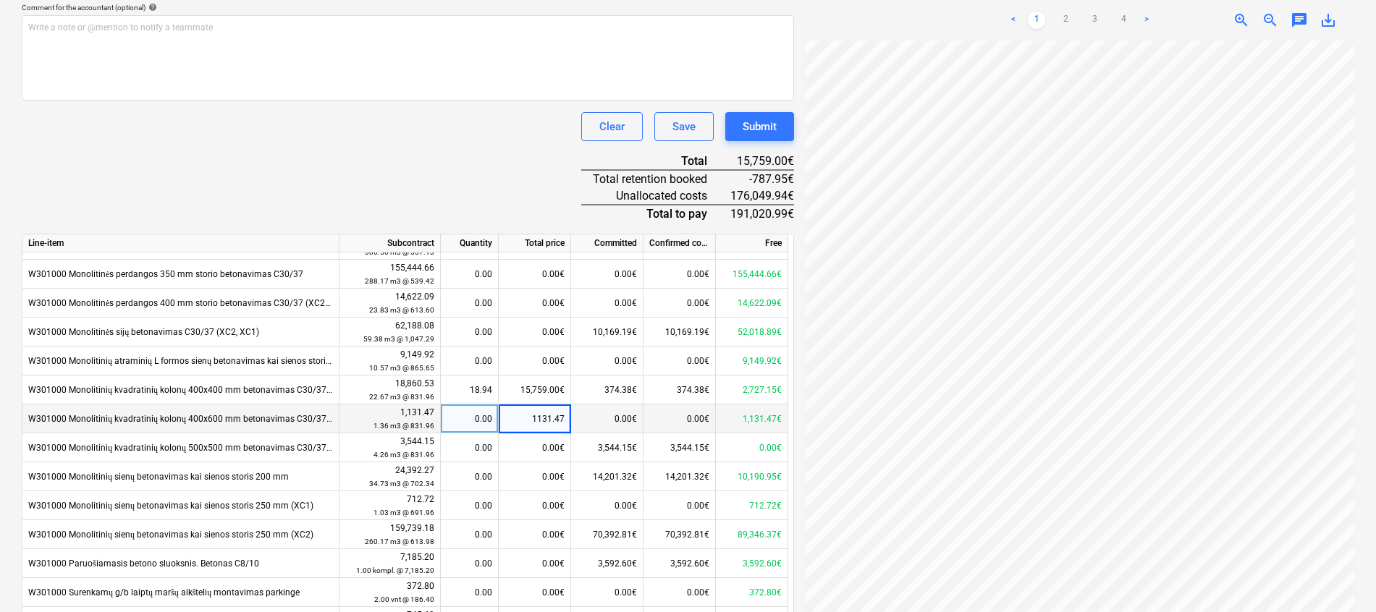
click at [514, 200] on div "Document name help GW1 [DATE] UAB Dairosta Nr. DAI2147.pdf Invoice number (opti…" at bounding box center [408, 277] width 772 height 973
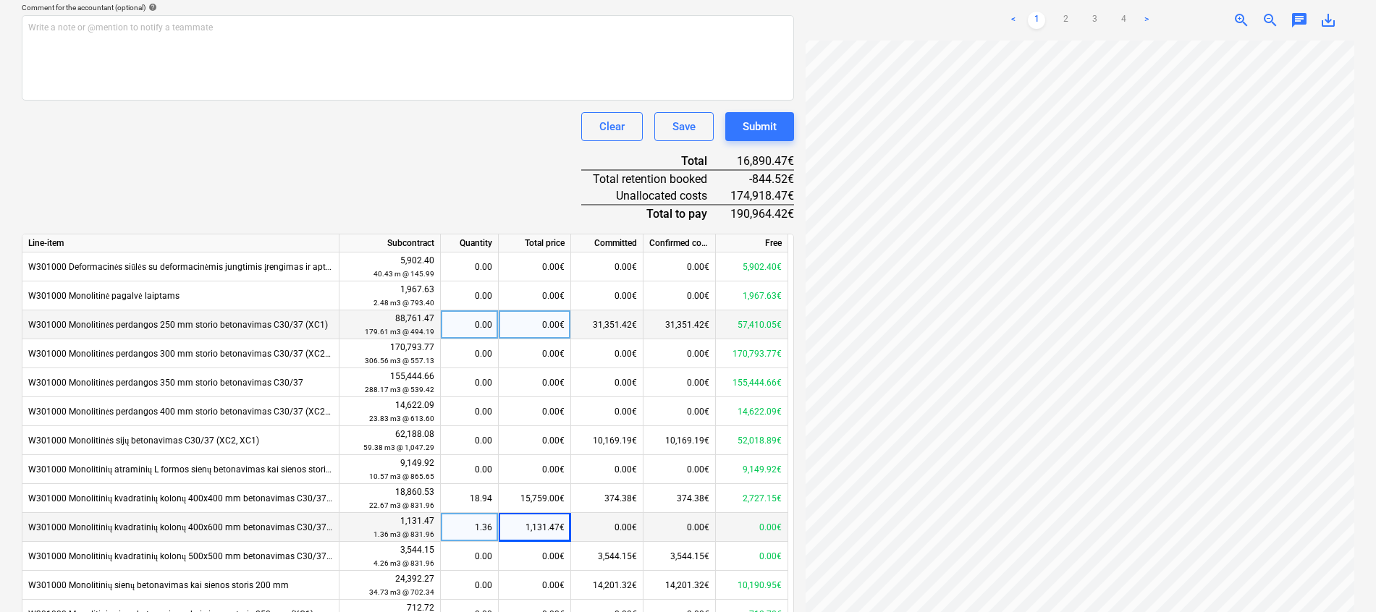
click at [521, 328] on div "0.00€" at bounding box center [535, 325] width 72 height 29
click at [554, 330] on div "0.00€" at bounding box center [535, 325] width 72 height 29
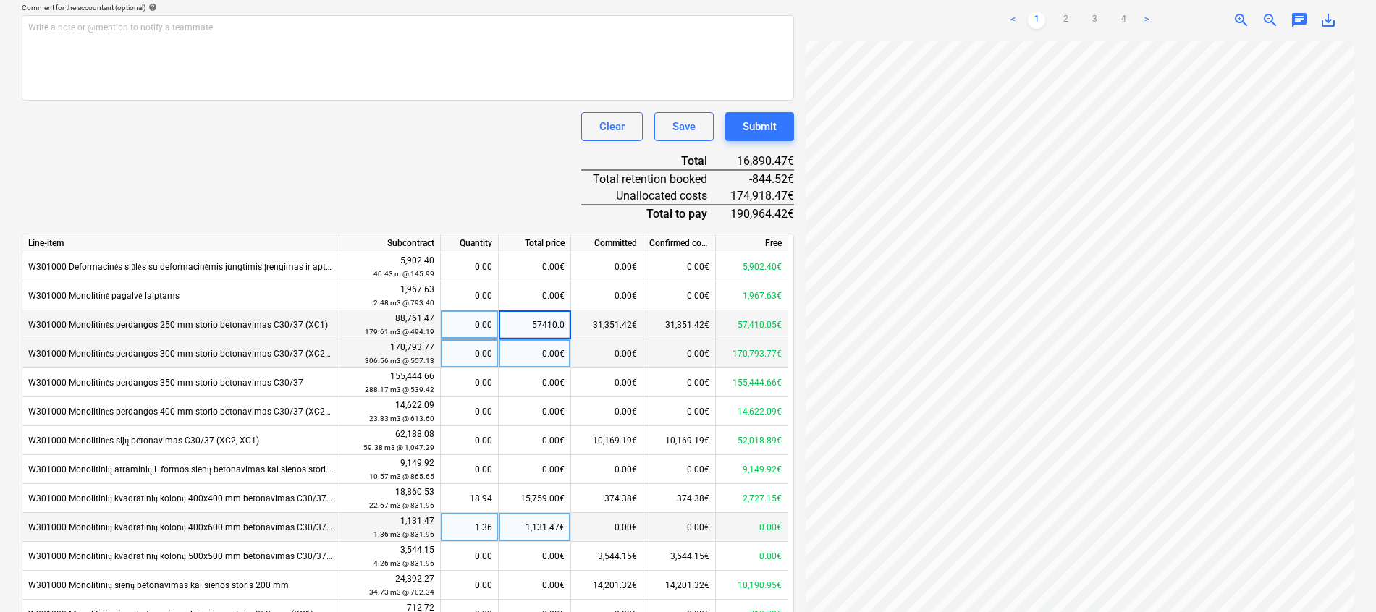
type input "57410.05"
click at [470, 175] on div "Document name help GW1 [DATE] UAB Dairosta Nr. DAI2147.pdf Invoice number (opti…" at bounding box center [408, 277] width 772 height 973
click at [532, 358] on div "0.00€" at bounding box center [535, 353] width 72 height 29
click at [550, 355] on div "0.00€" at bounding box center [535, 353] width 72 height 29
type input "3810.77"
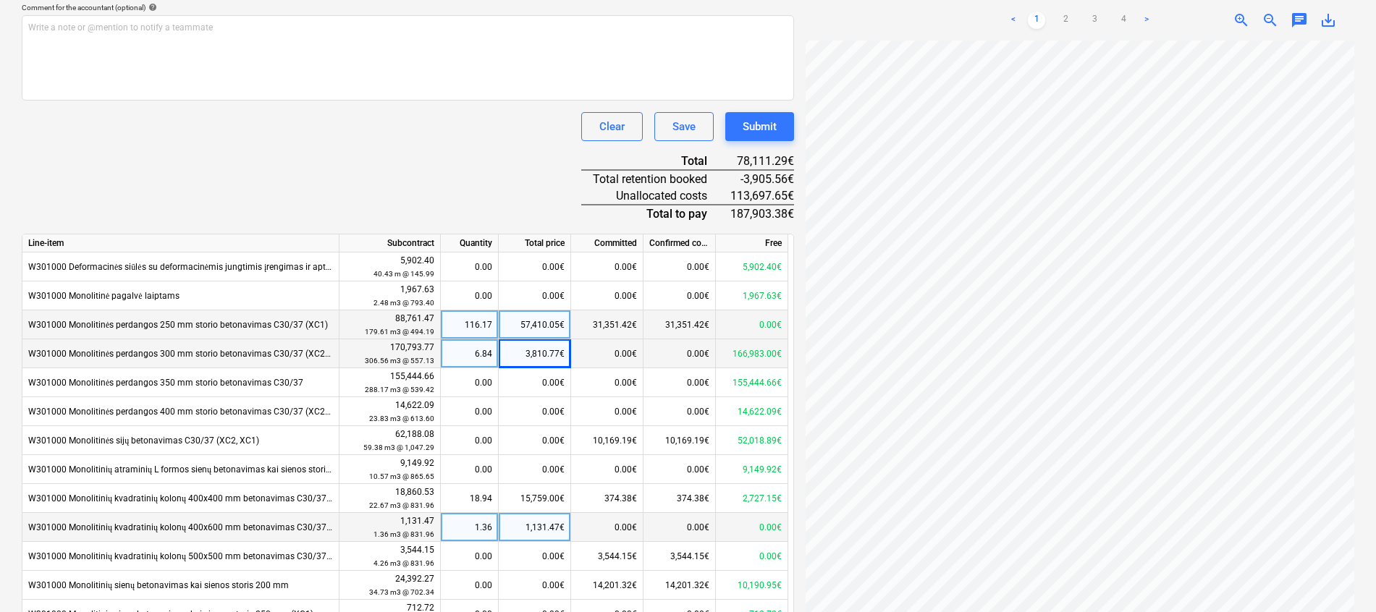
click at [502, 175] on div "Document name help GW1 [DATE] UAB Dairosta Nr. DAI2147.pdf Invoice number (opti…" at bounding box center [408, 277] width 772 height 973
click at [554, 442] on div "0.00€" at bounding box center [535, 440] width 72 height 29
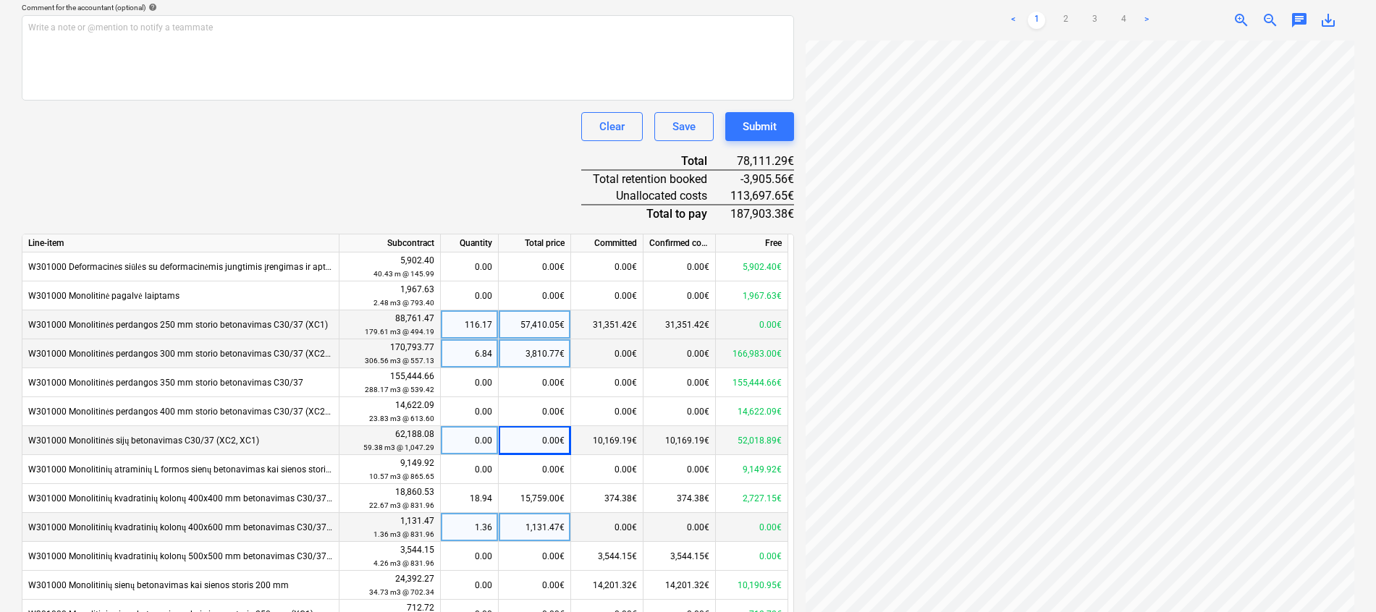
click at [538, 444] on div "0.00€" at bounding box center [535, 440] width 72 height 29
type input "27397."
click at [556, 444] on div "27,397.00€" at bounding box center [535, 440] width 72 height 29
click at [566, 444] on input "27397" at bounding box center [535, 440] width 72 height 28
type input "27397.11"
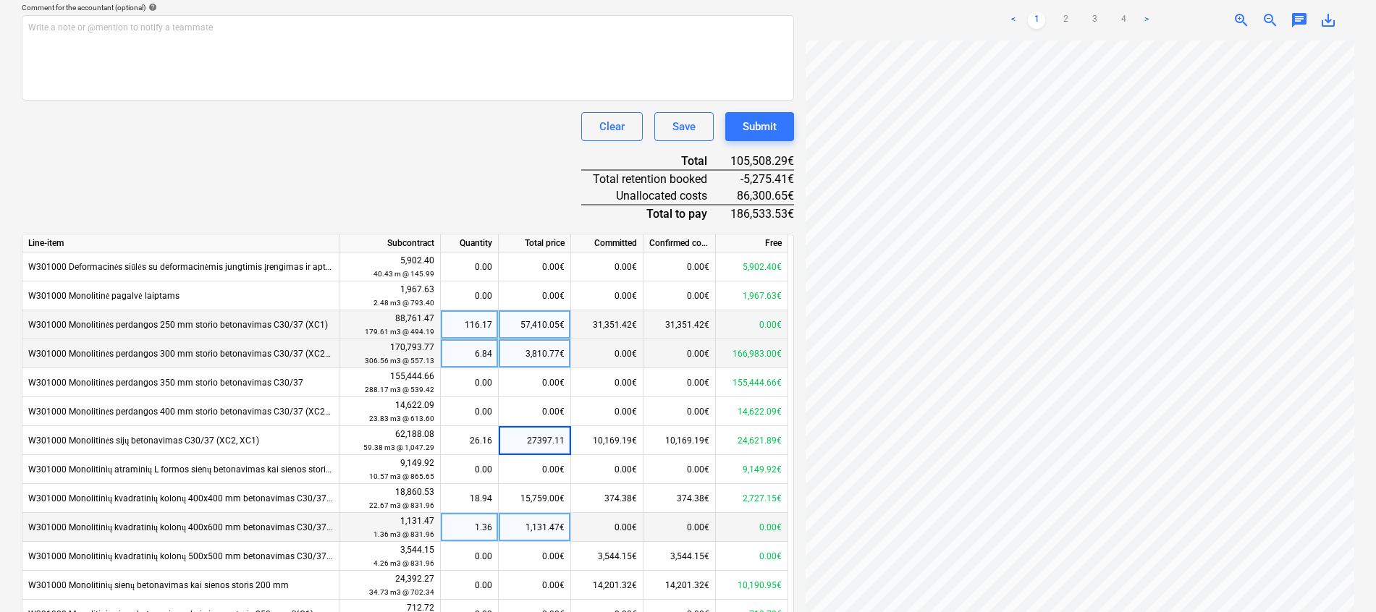
click at [515, 198] on div "Document name help GW1 [DATE] UAB Dairosta Nr. DAI2147.pdf Invoice number (opti…" at bounding box center [408, 277] width 772 height 973
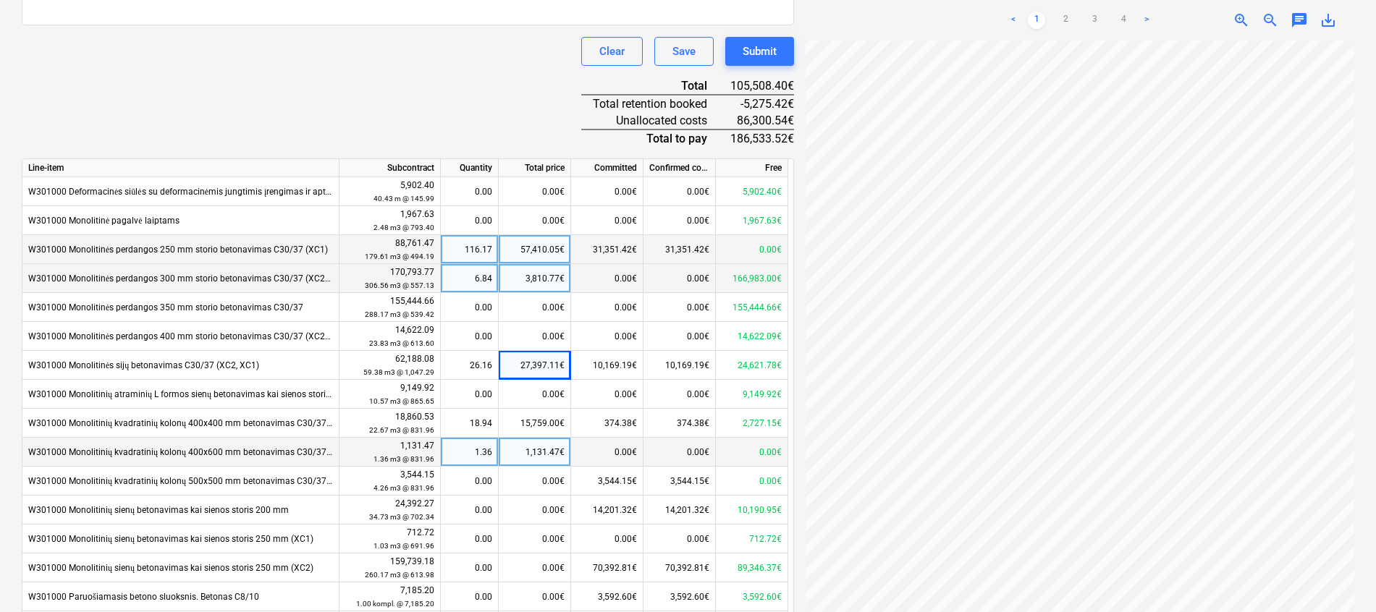
scroll to position [543, 0]
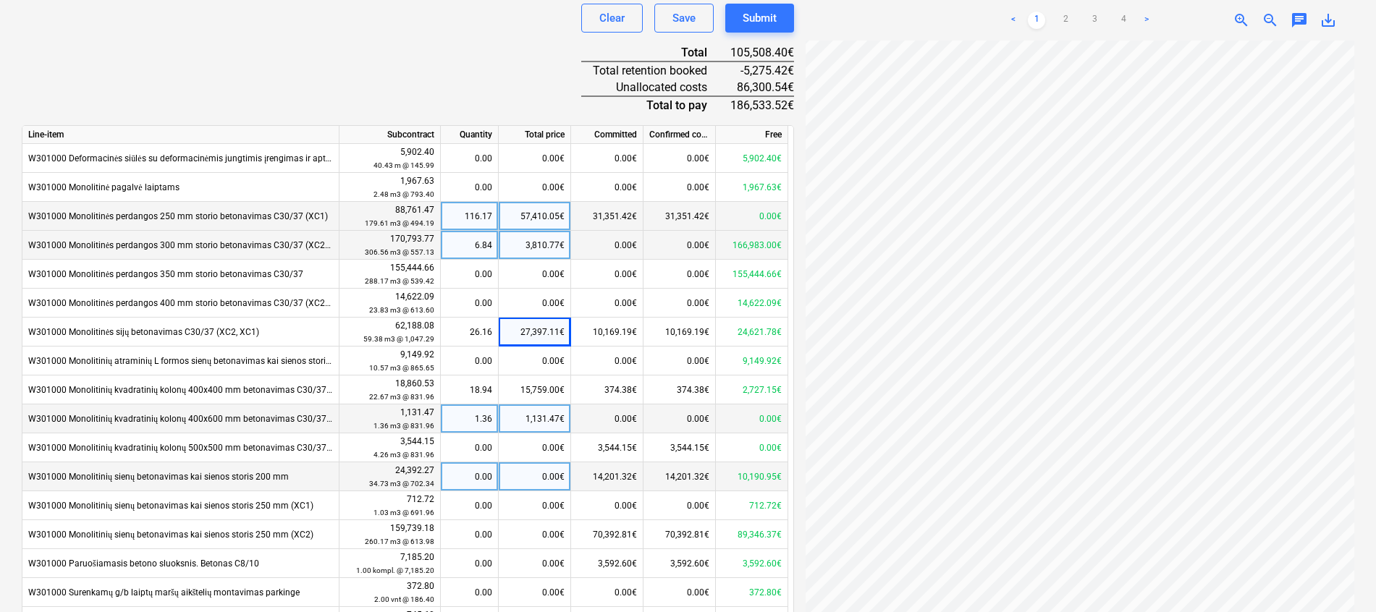
click at [523, 478] on div "0.00€" at bounding box center [535, 477] width 72 height 29
click at [549, 470] on div "0.00€" at bounding box center [535, 477] width 72 height 29
type input "9348.15"
click at [488, 84] on div "Document name help GW1 [DATE] UAB Dairosta Nr. DAI2147.pdf Invoice number (opti…" at bounding box center [408, 168] width 772 height 973
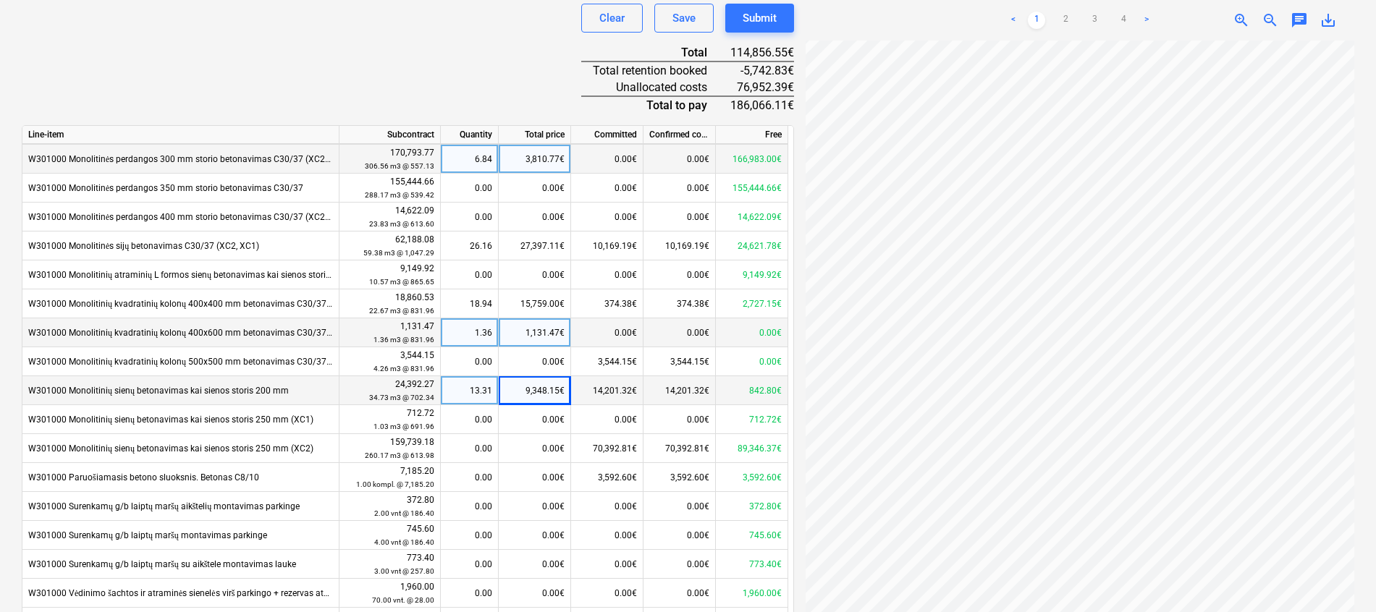
scroll to position [109, 0]
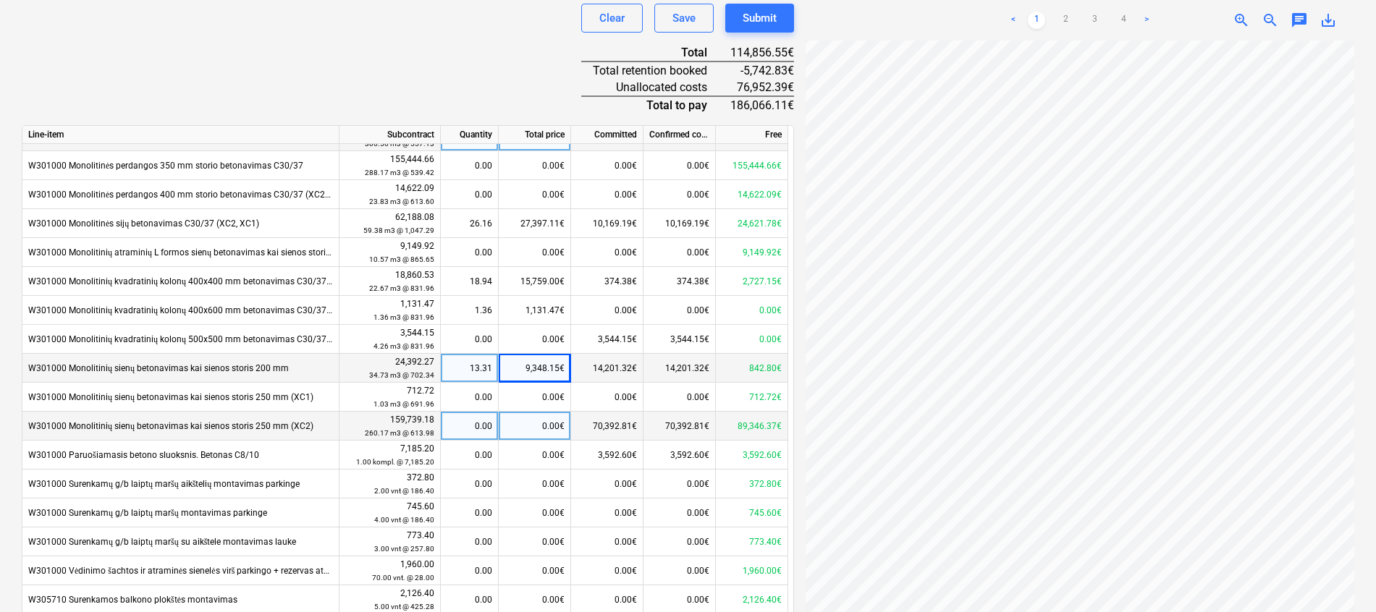
click at [538, 426] on div "0.00€" at bounding box center [535, 426] width 72 height 29
click at [545, 416] on div "0.00€" at bounding box center [535, 426] width 72 height 29
type input "76962."
click at [552, 426] on div "76,962.00€" at bounding box center [535, 426] width 72 height 29
click at [564, 428] on input "76962" at bounding box center [535, 426] width 72 height 28
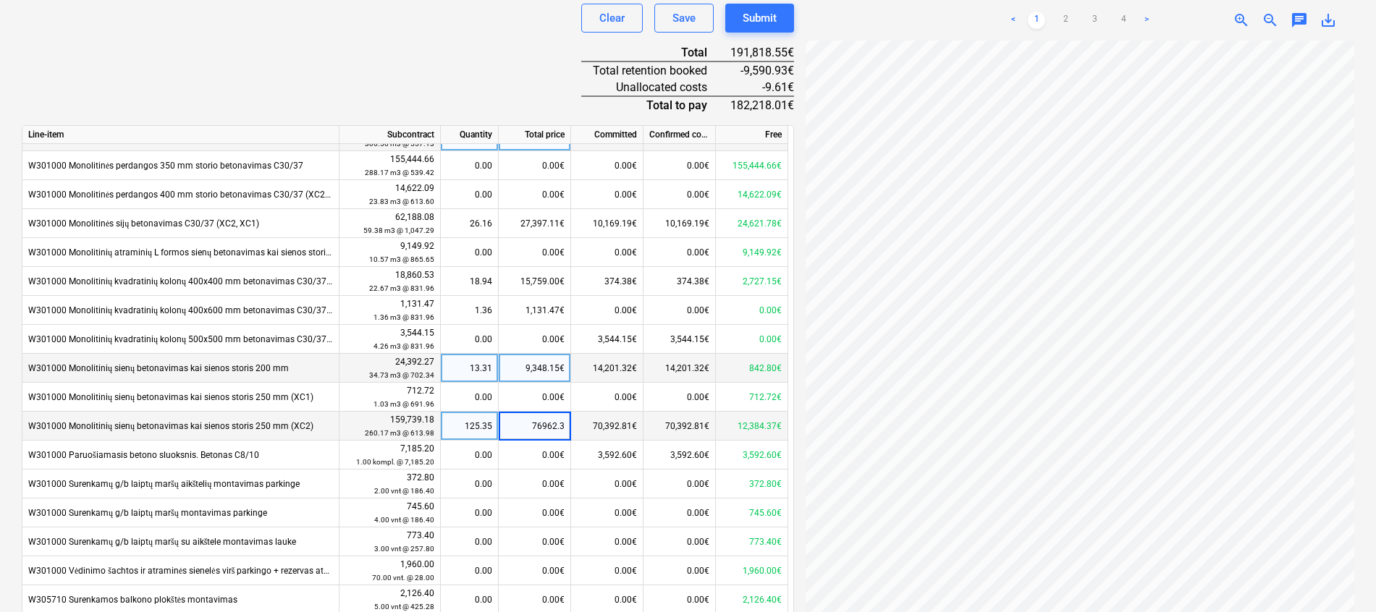
type input "76962.39"
click at [516, 75] on div "Document name help GW1 [DATE] UAB Dairosta Nr. DAI2147.pdf Invoice number (opti…" at bounding box center [408, 168] width 772 height 973
click at [499, 52] on div "Document name help GW1 [DATE] UAB Dairosta Nr. DAI2147.pdf Invoice number (opti…" at bounding box center [408, 168] width 772 height 973
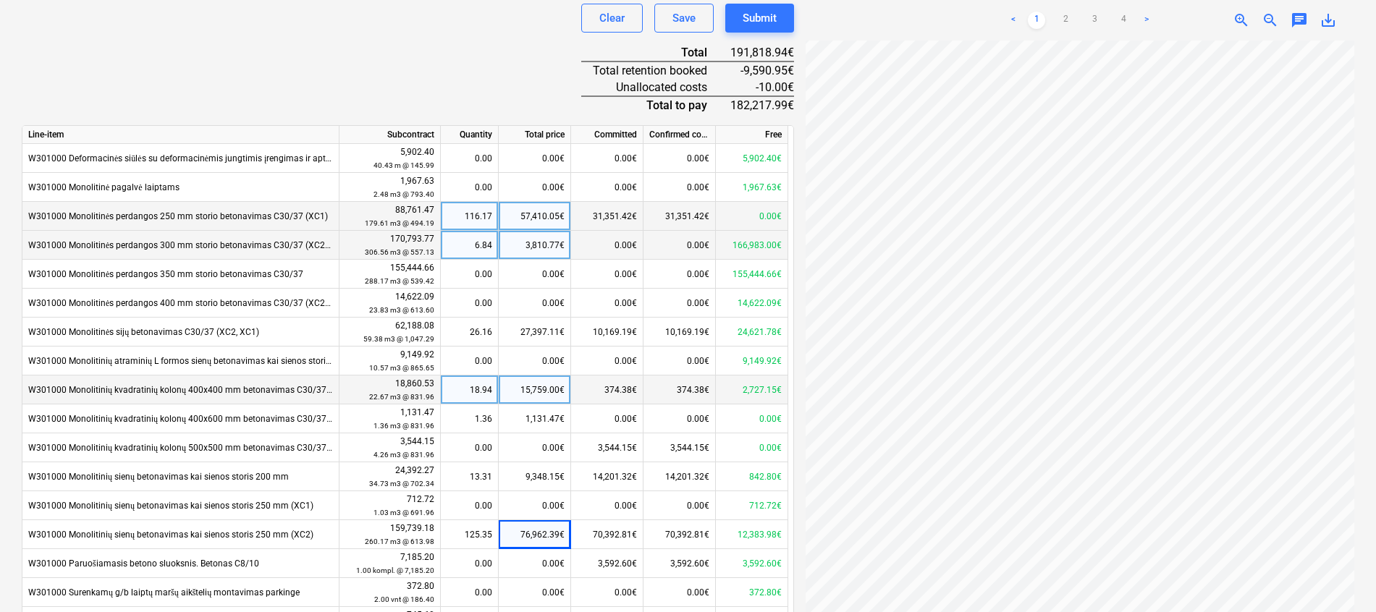
click at [538, 388] on div "15,759.00€" at bounding box center [535, 390] width 72 height 29
click at [559, 389] on input "15759" at bounding box center [535, 390] width 72 height 28
type input "15749"
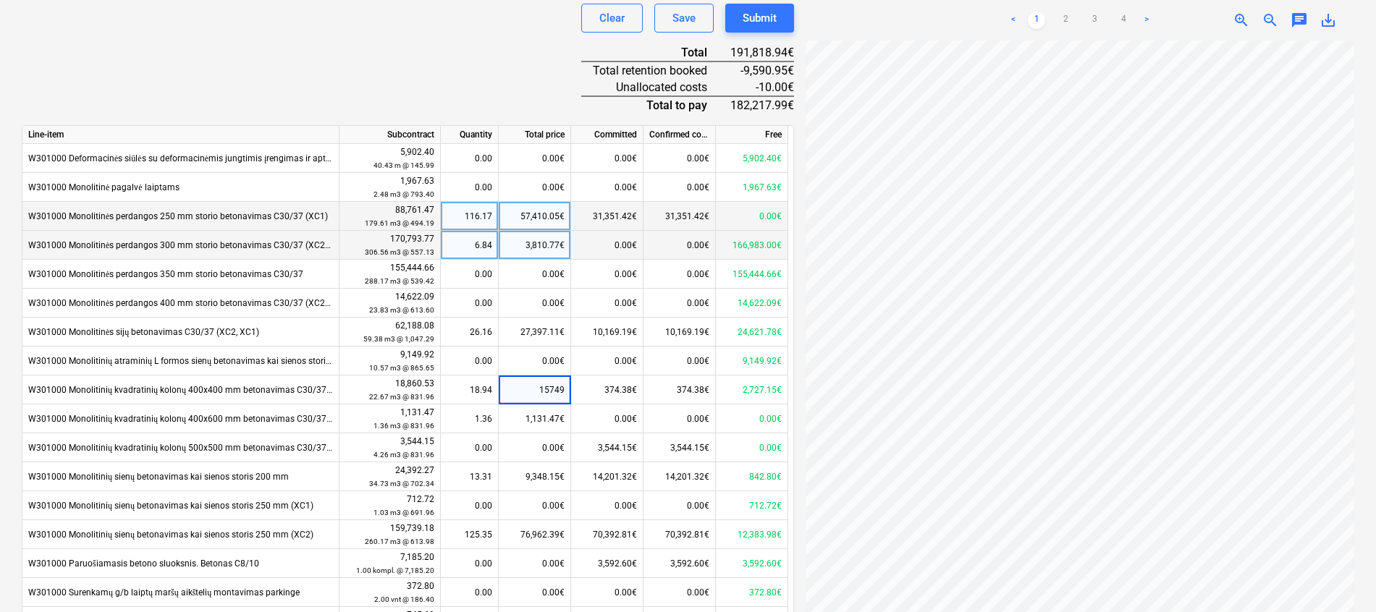
click at [489, 38] on div "Document name help GW1 [DATE] UAB Dairosta Nr. DAI2147.pdf Invoice number (opti…" at bounding box center [408, 168] width 772 height 973
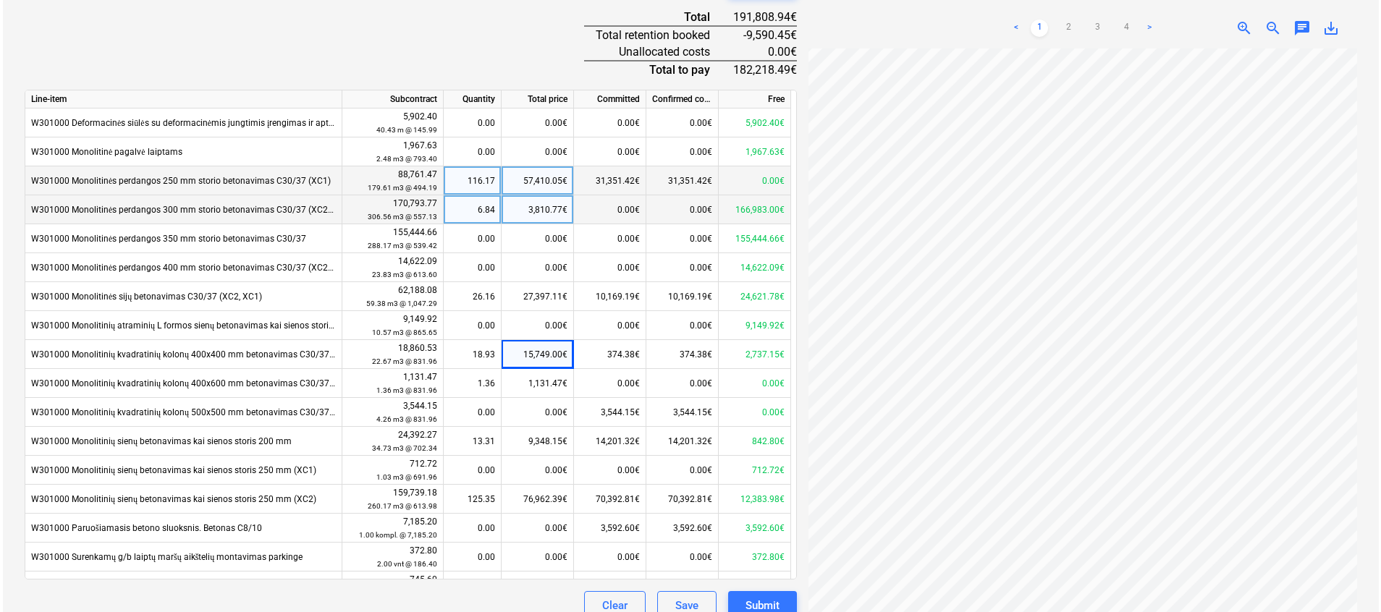
scroll to position [598, 0]
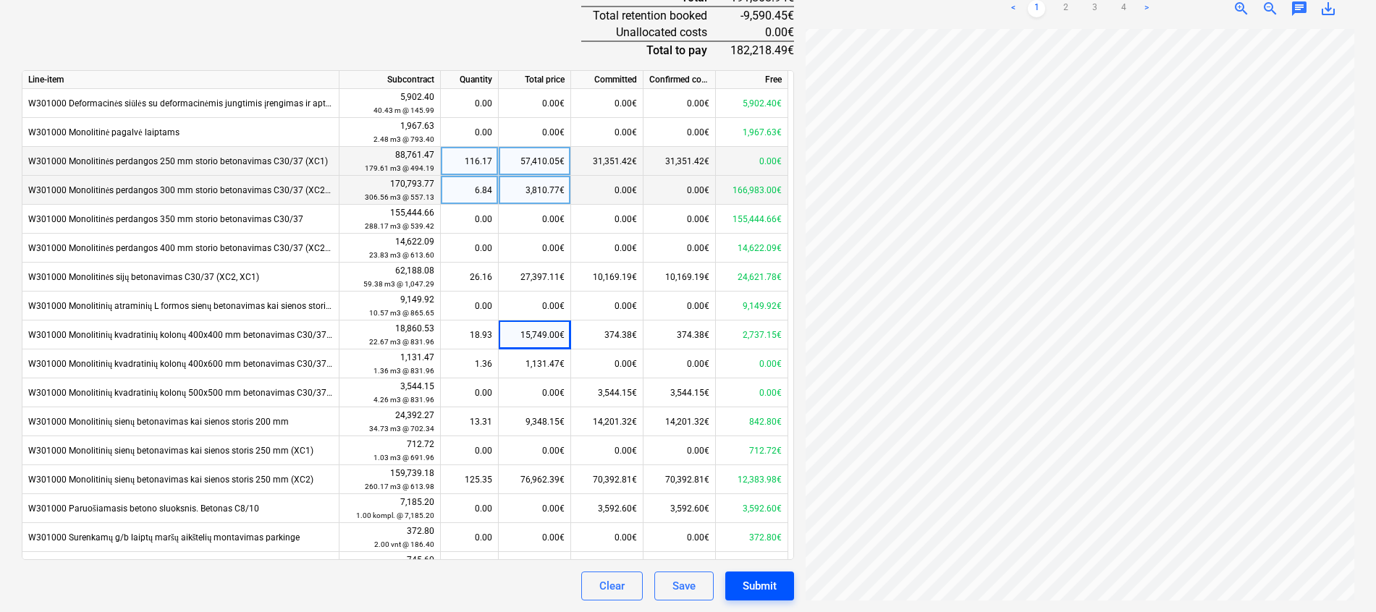
click at [772, 579] on div "Submit" at bounding box center [760, 586] width 34 height 19
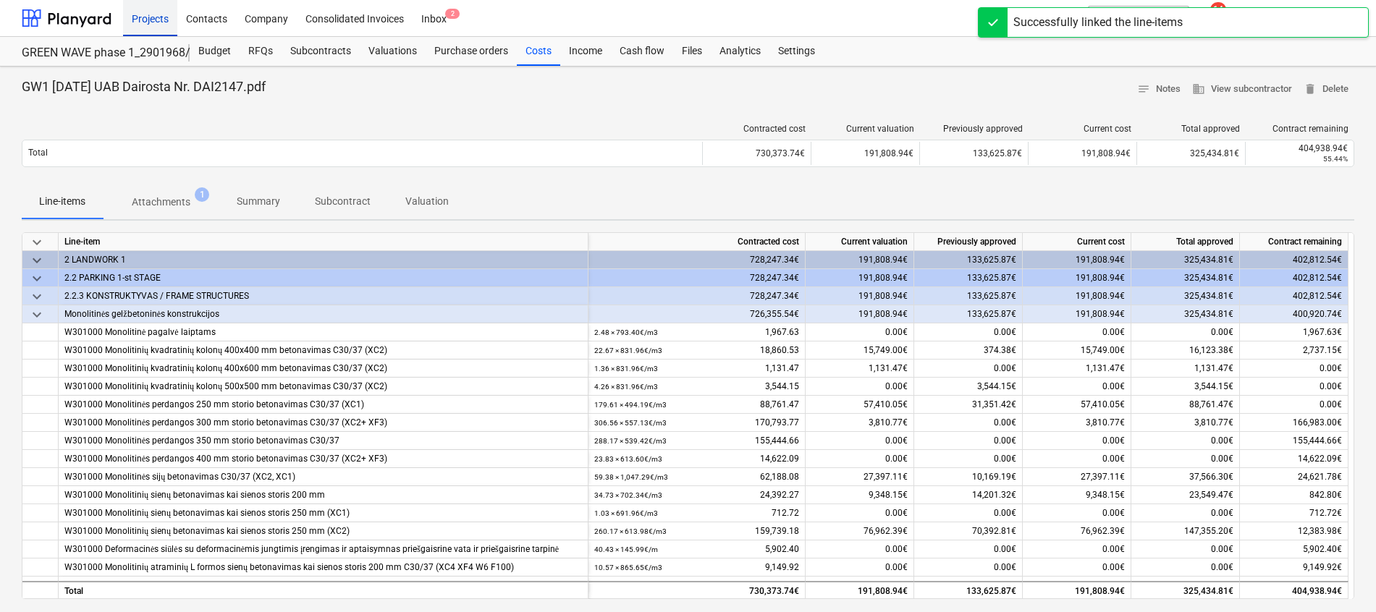
click at [138, 22] on div "Projects" at bounding box center [150, 17] width 54 height 37
